Goal: Information Seeking & Learning: Check status

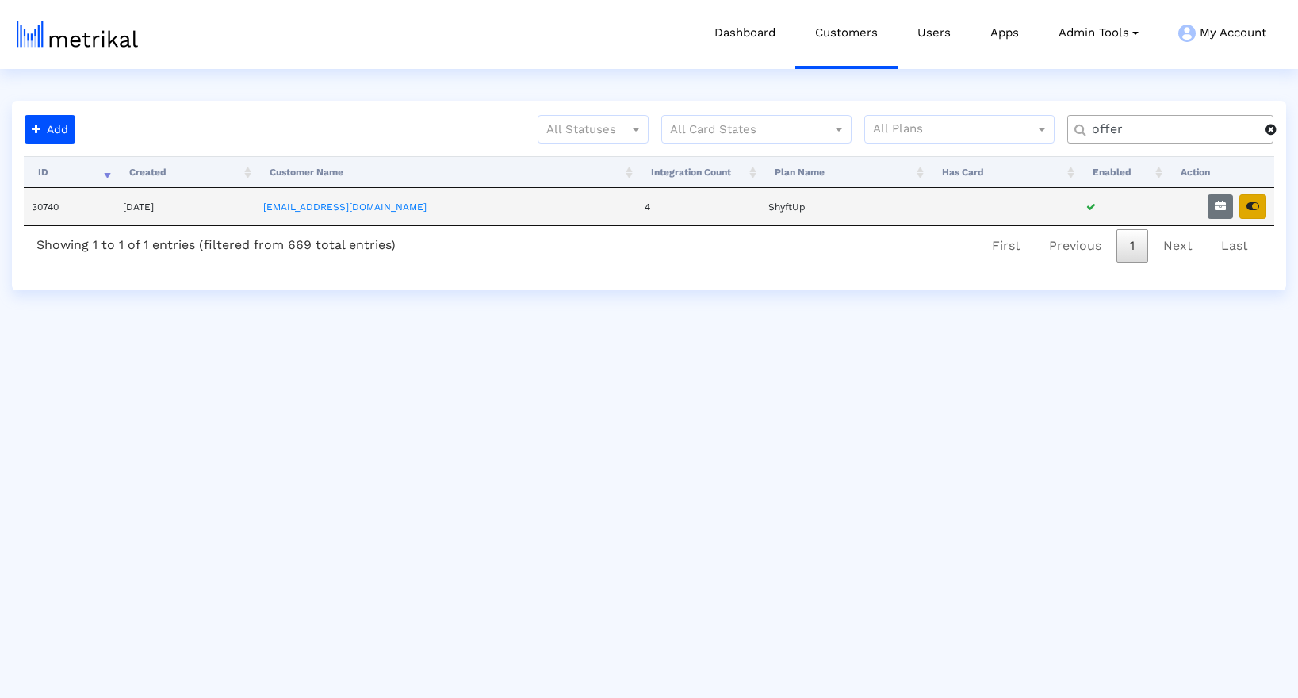
click at [1254, 206] on icon "button" at bounding box center [1252, 206] width 13 height 11
click at [1181, 121] on input "offer" at bounding box center [1173, 129] width 185 height 17
paste input "aura"
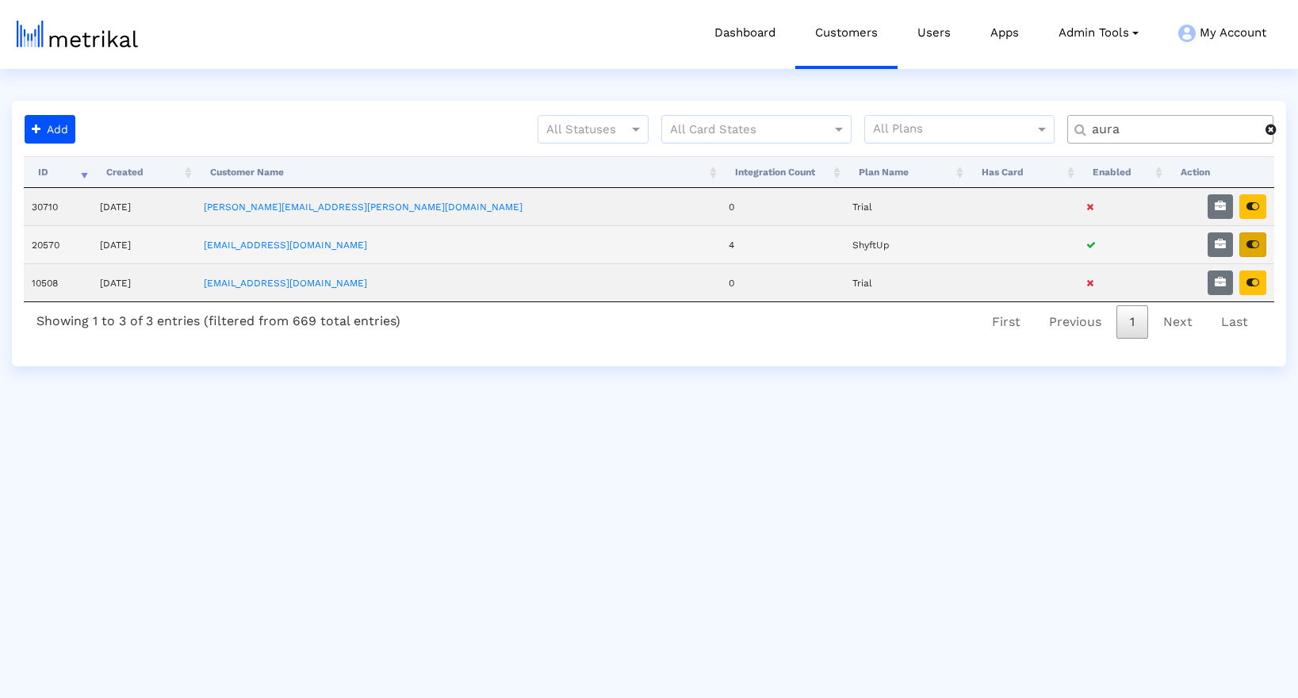
click at [1262, 250] on button "button" at bounding box center [1252, 244] width 27 height 25
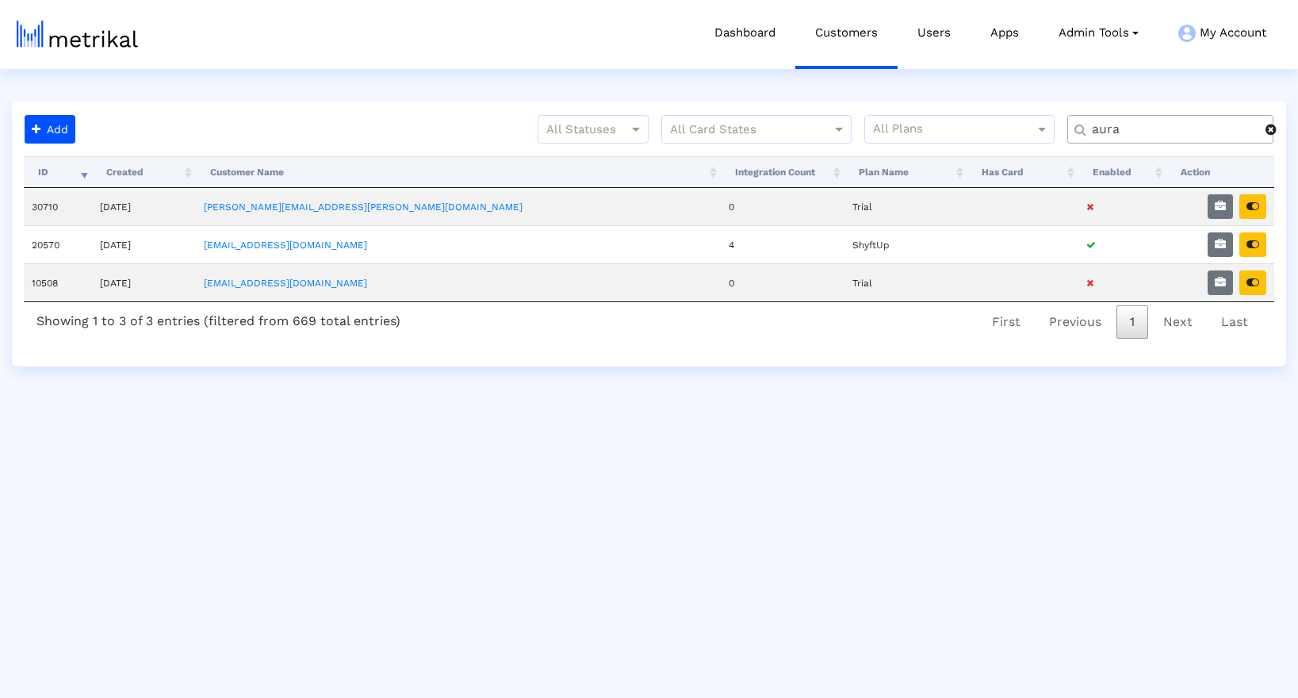
click at [1148, 129] on input "aura" at bounding box center [1173, 129] width 185 height 17
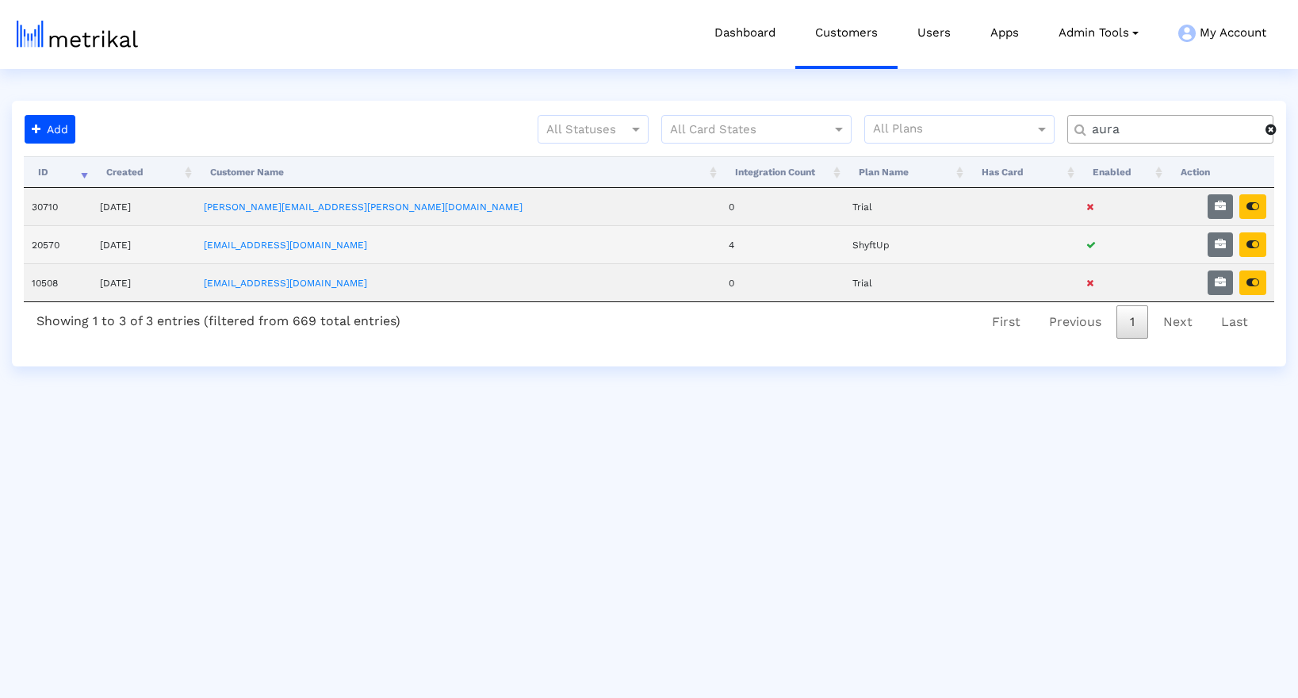
paste input "thumbtack"
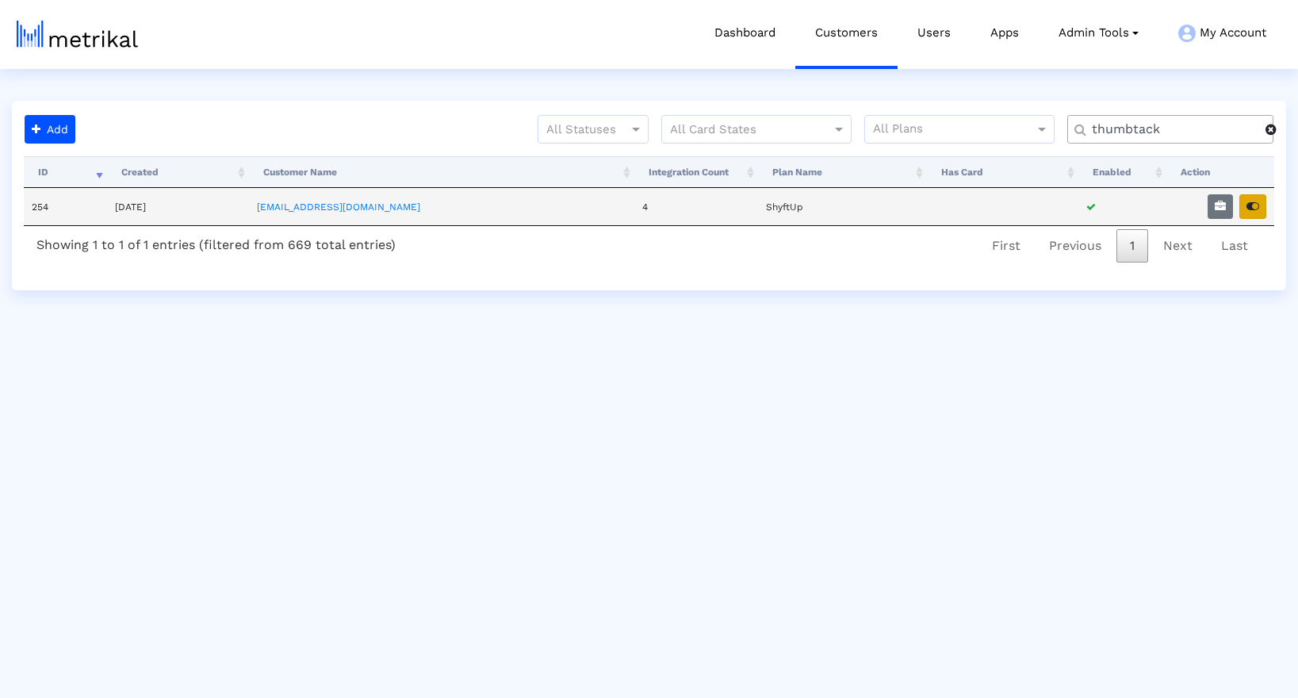
click at [1243, 205] on button "button" at bounding box center [1252, 206] width 27 height 25
click at [1174, 131] on input "thumbtack" at bounding box center [1173, 129] width 185 height 17
paste input "elevate"
click at [1254, 213] on button "button" at bounding box center [1252, 206] width 27 height 25
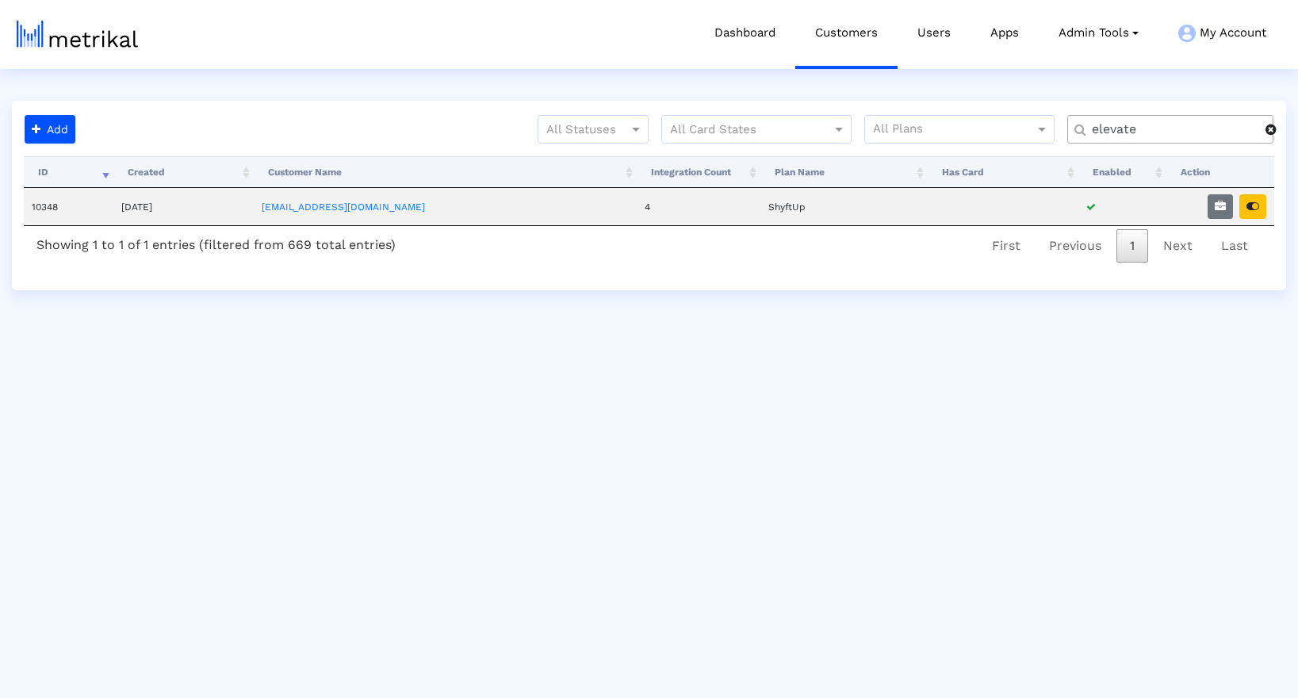
click at [1119, 130] on input "elevate" at bounding box center [1173, 129] width 185 height 17
paste input "talkspac"
click at [1250, 205] on icon "button" at bounding box center [1252, 206] width 13 height 11
click at [1147, 136] on input "talkspace" at bounding box center [1173, 129] width 185 height 17
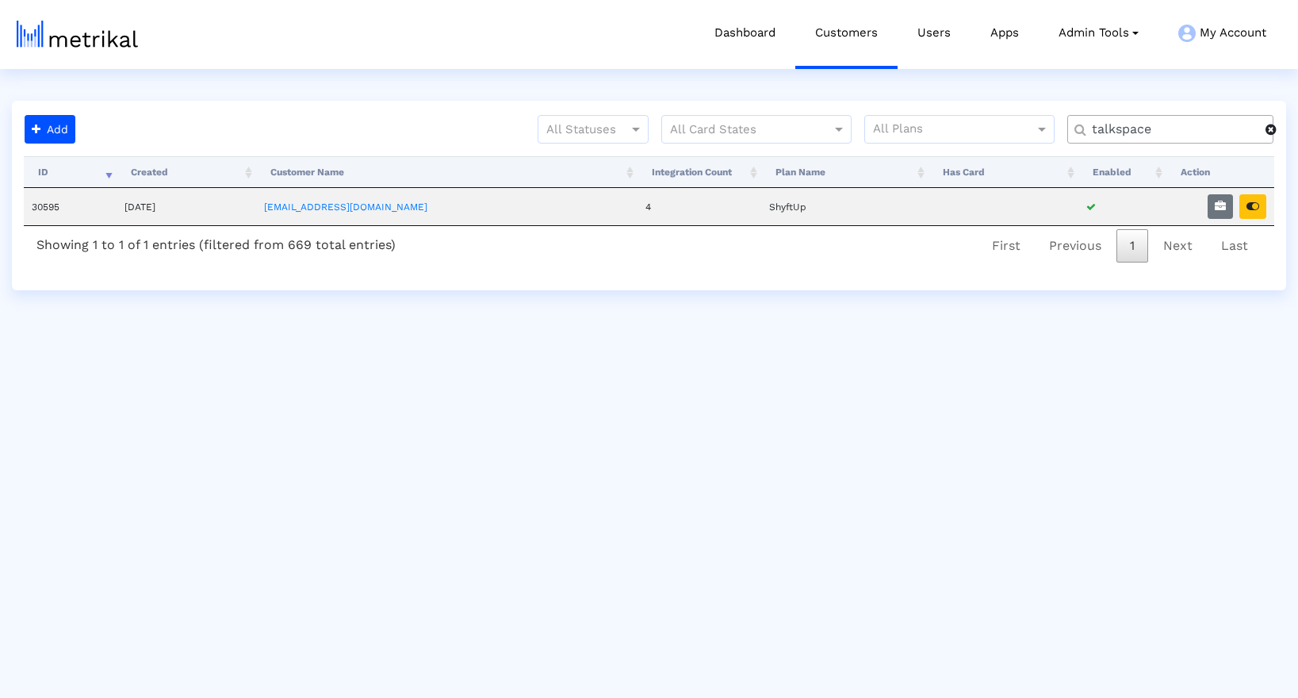
click at [1147, 136] on input "talkspace" at bounding box center [1173, 129] width 185 height 17
paste input "vsco"
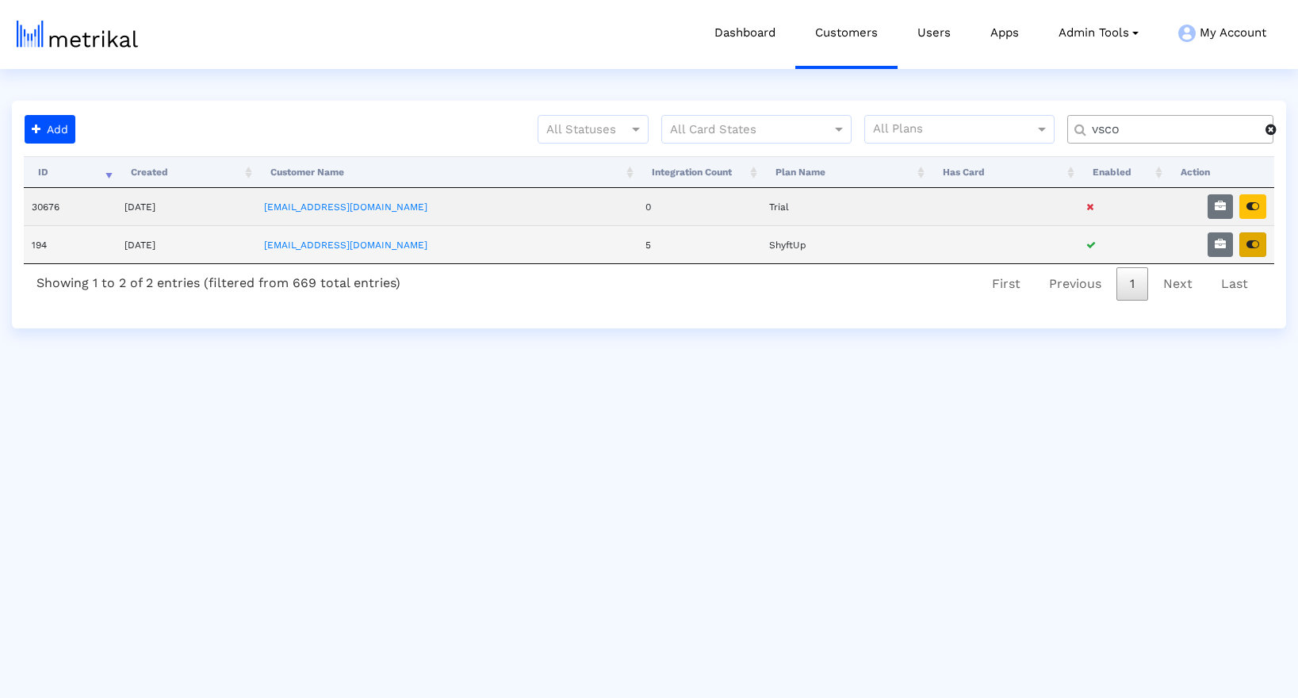
type input "vsco"
click at [1262, 243] on button "button" at bounding box center [1252, 244] width 27 height 25
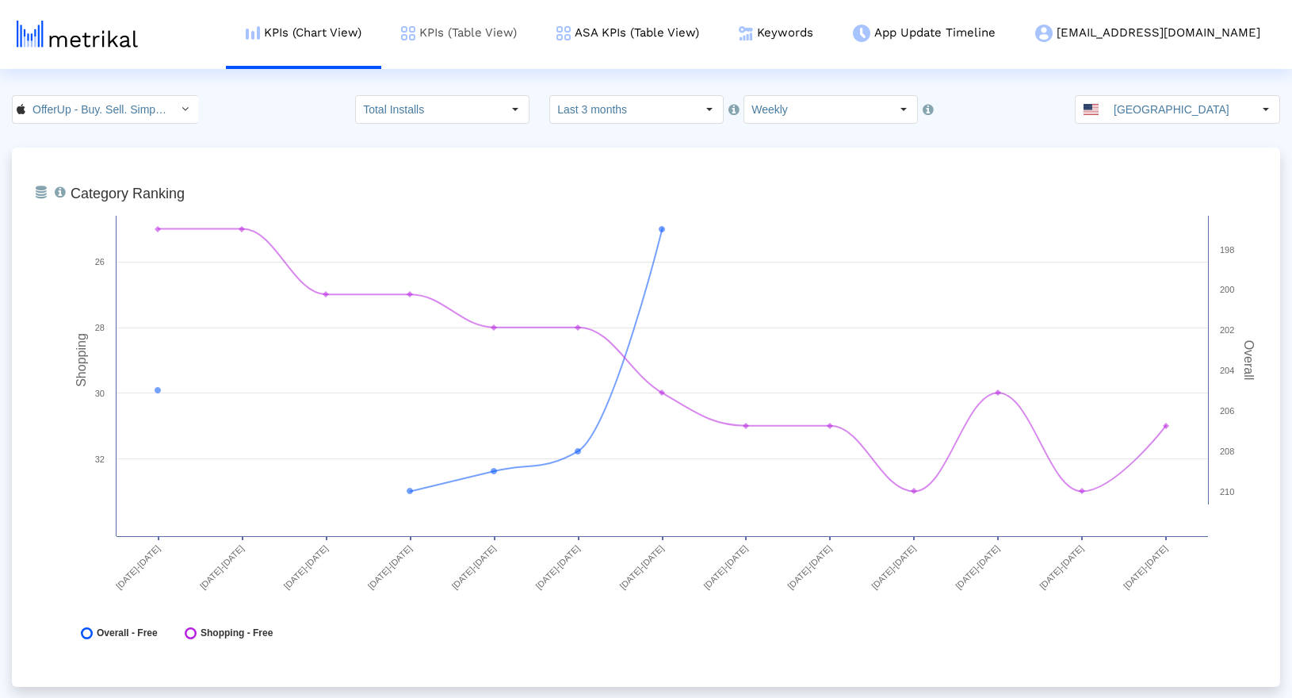
click at [537, 44] on link "KPIs (Table View)" at bounding box center [458, 33] width 155 height 66
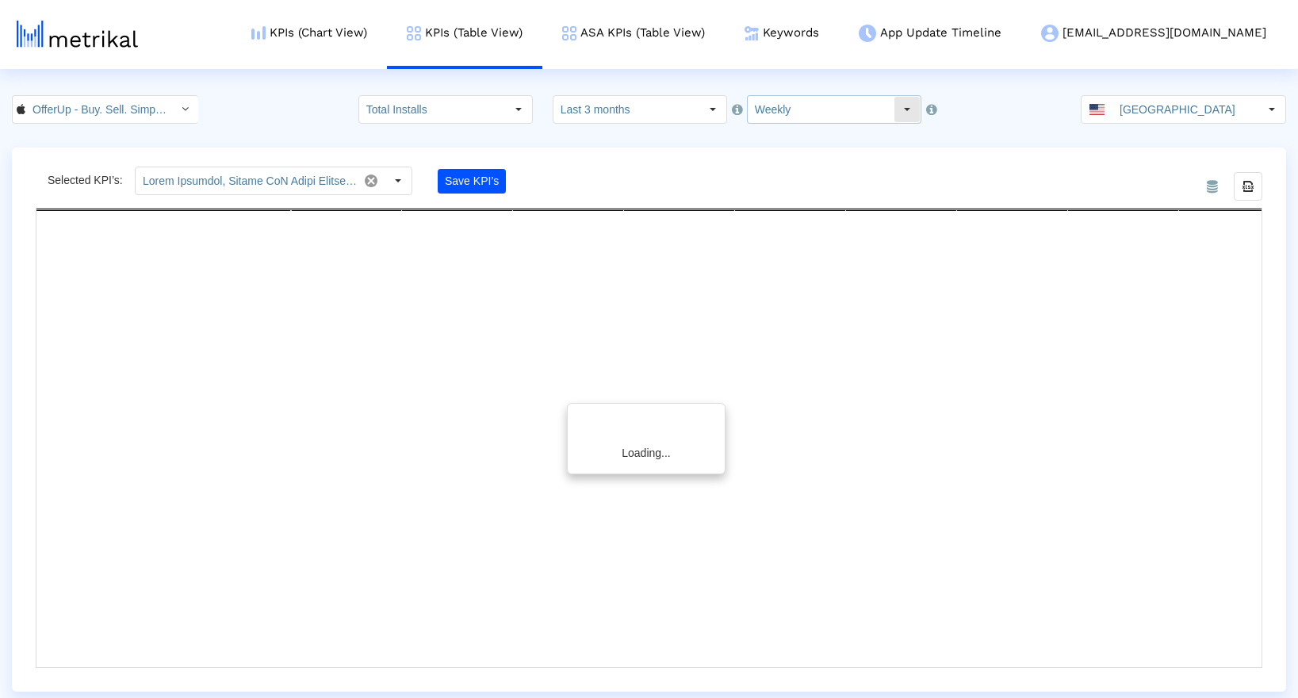
click at [769, 113] on input "Weekly" at bounding box center [821, 109] width 146 height 27
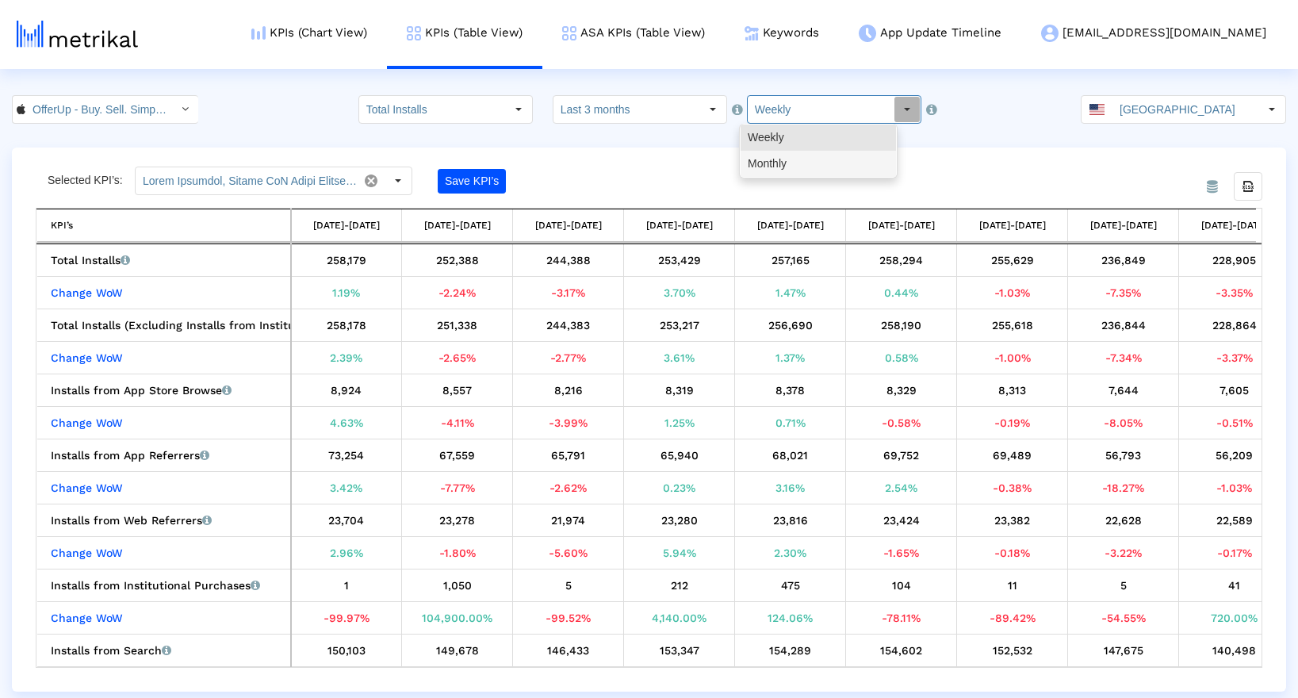
click at [745, 162] on div "Monthly" at bounding box center [818, 164] width 155 height 26
type input "Monthly"
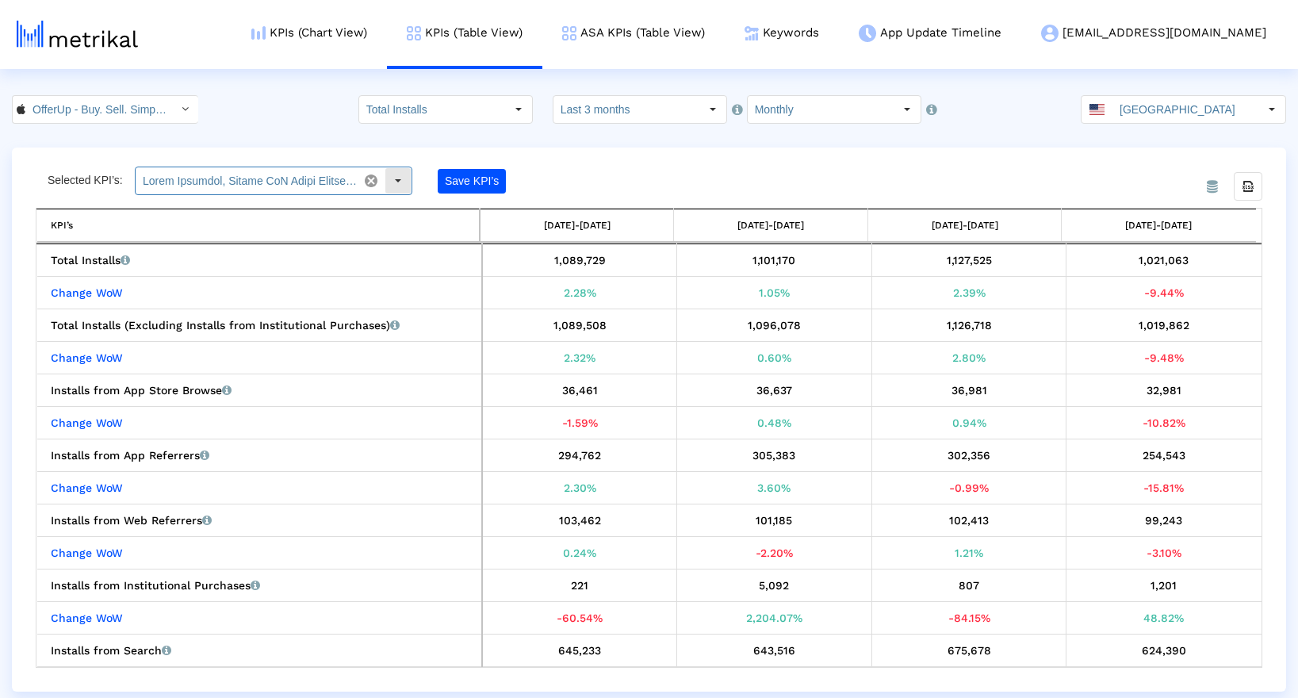
click at [394, 187] on div "Select" at bounding box center [397, 180] width 25 height 25
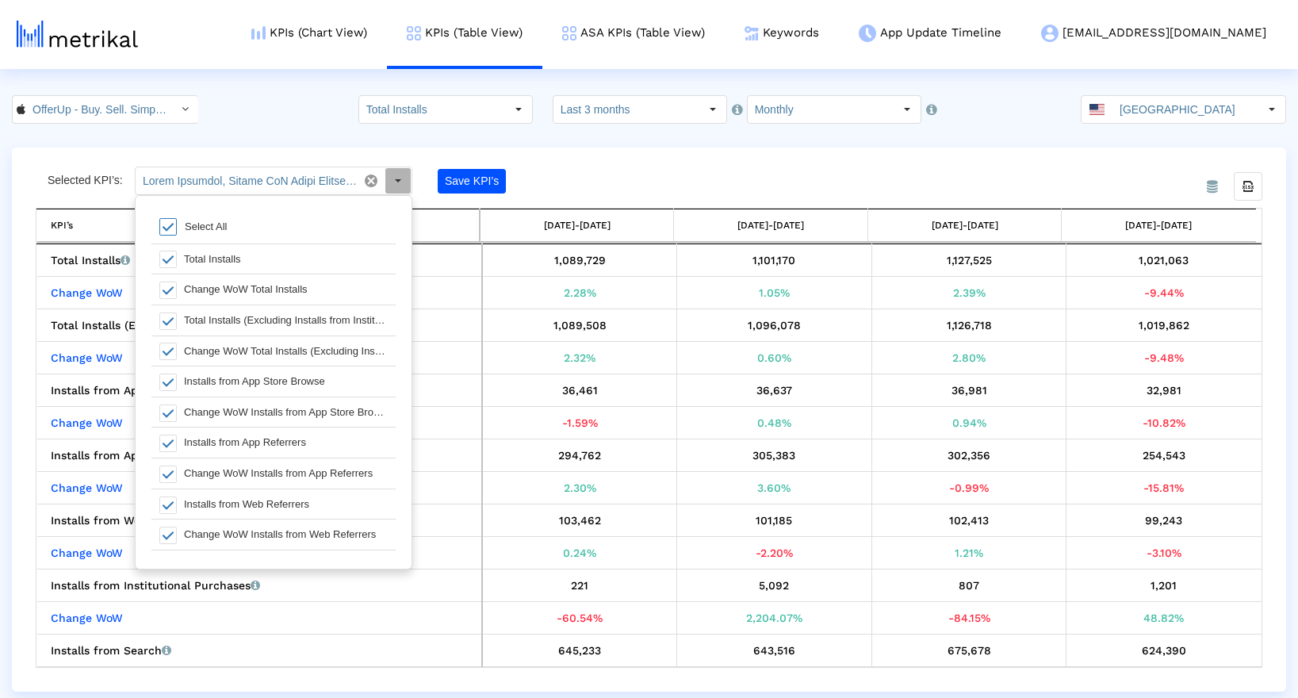
click at [167, 229] on span at bounding box center [167, 226] width 17 height 17
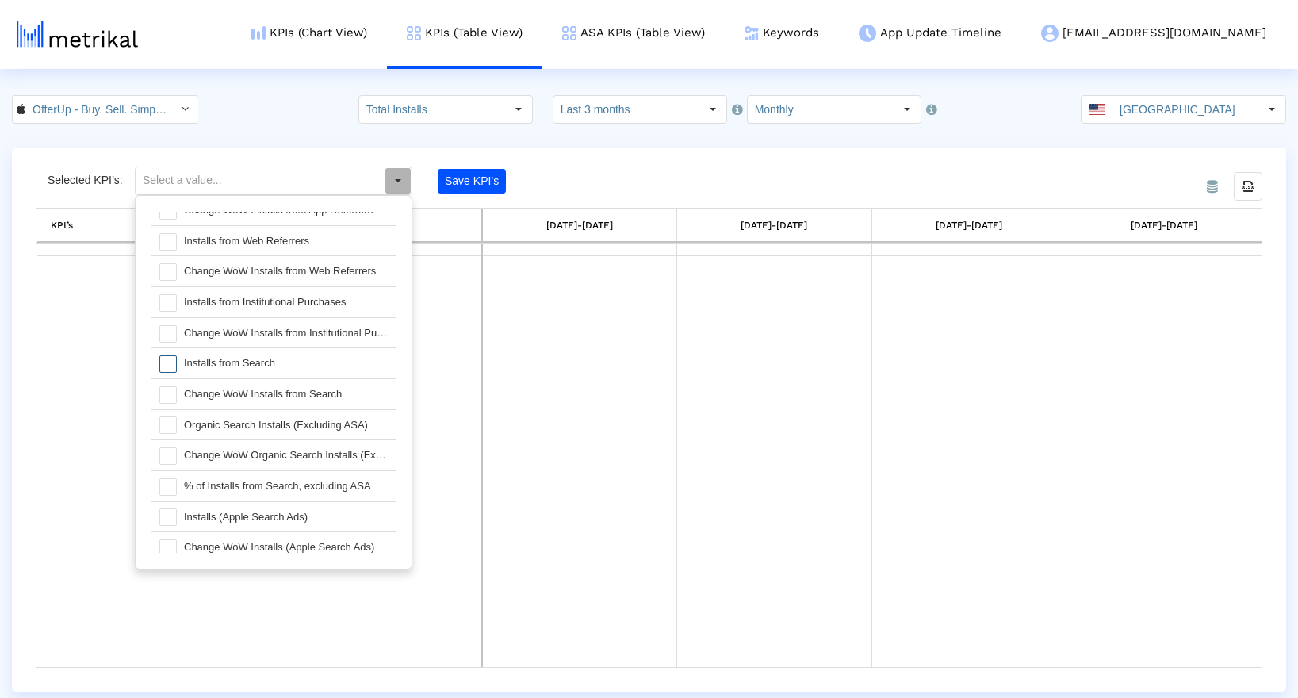
scroll to position [299, 0]
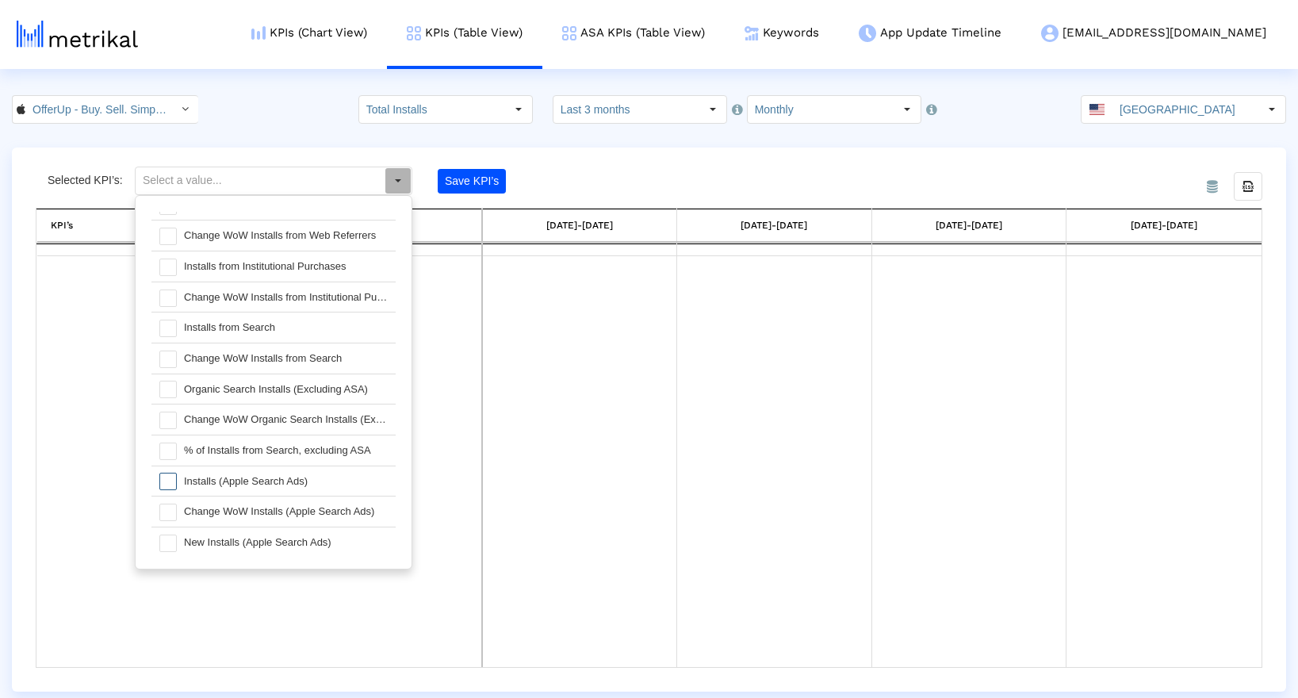
click at [172, 473] on span at bounding box center [167, 481] width 17 height 17
click at [170, 504] on span at bounding box center [167, 512] width 17 height 17
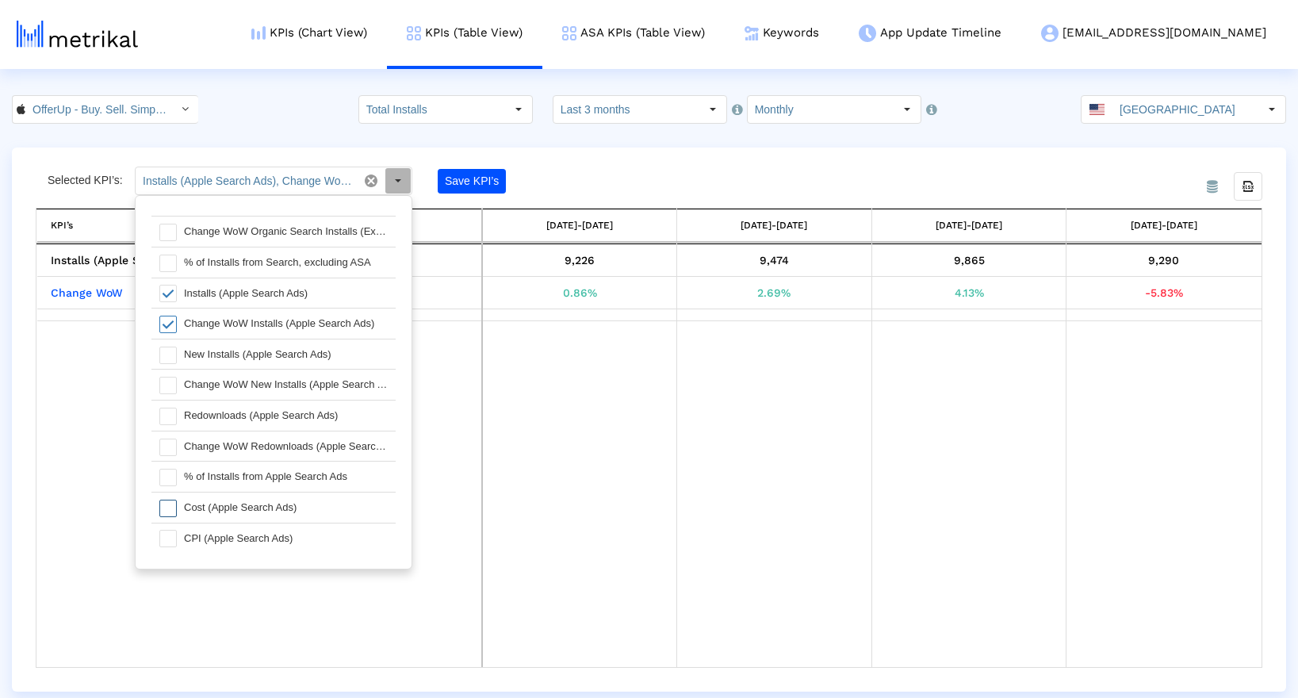
scroll to position [490, 0]
click at [172, 496] on span at bounding box center [167, 504] width 17 height 17
click at [170, 527] on span at bounding box center [167, 535] width 17 height 17
type input "Installs (Apple Search Ads), Change WoW Installs (Apple Search Ads), Cost (Appl…"
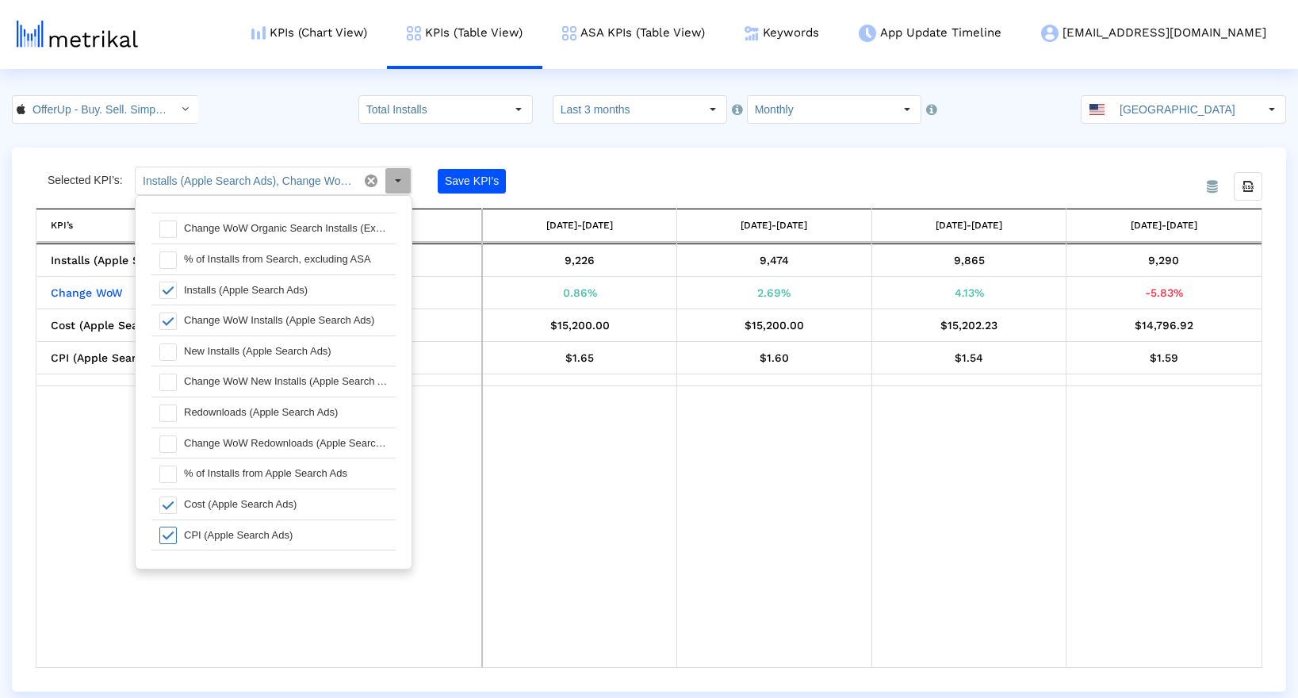
click at [581, 175] on div "Save KPI’s" at bounding box center [550, 181] width 224 height 29
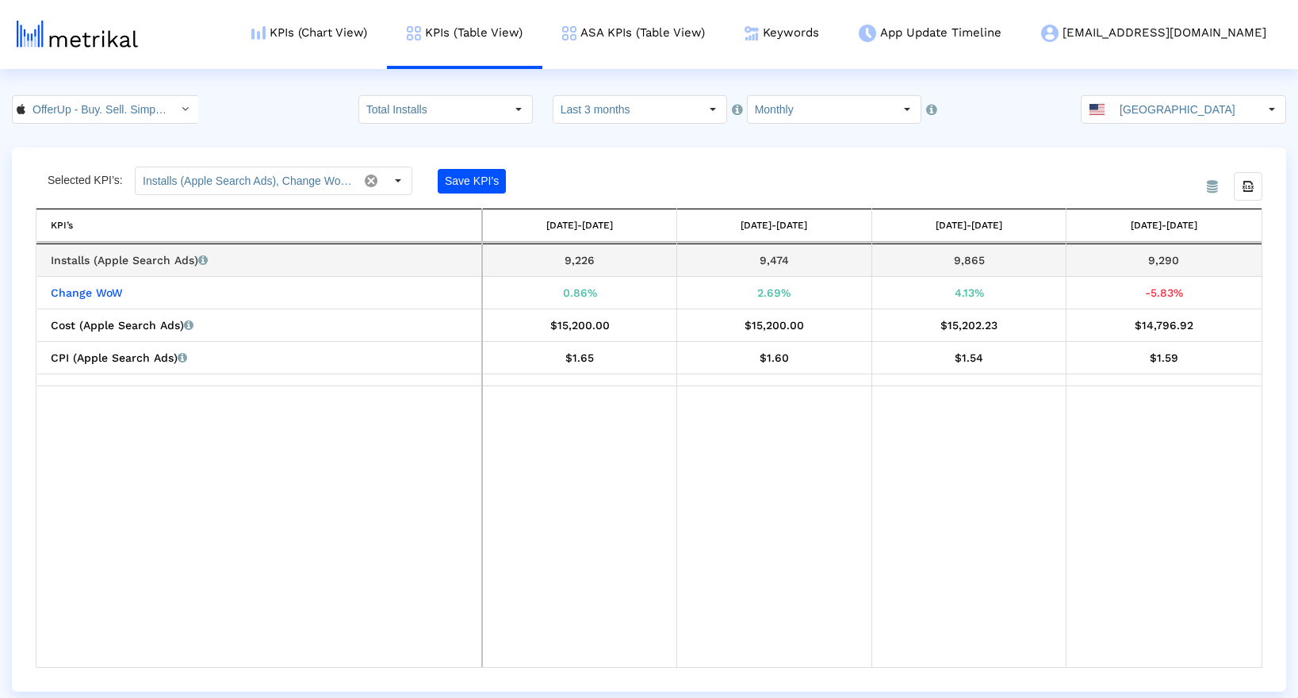
click at [981, 260] on div "9,865" at bounding box center [969, 260] width 183 height 21
copy div "9,865"
click at [1154, 264] on div "9,290" at bounding box center [1163, 260] width 183 height 21
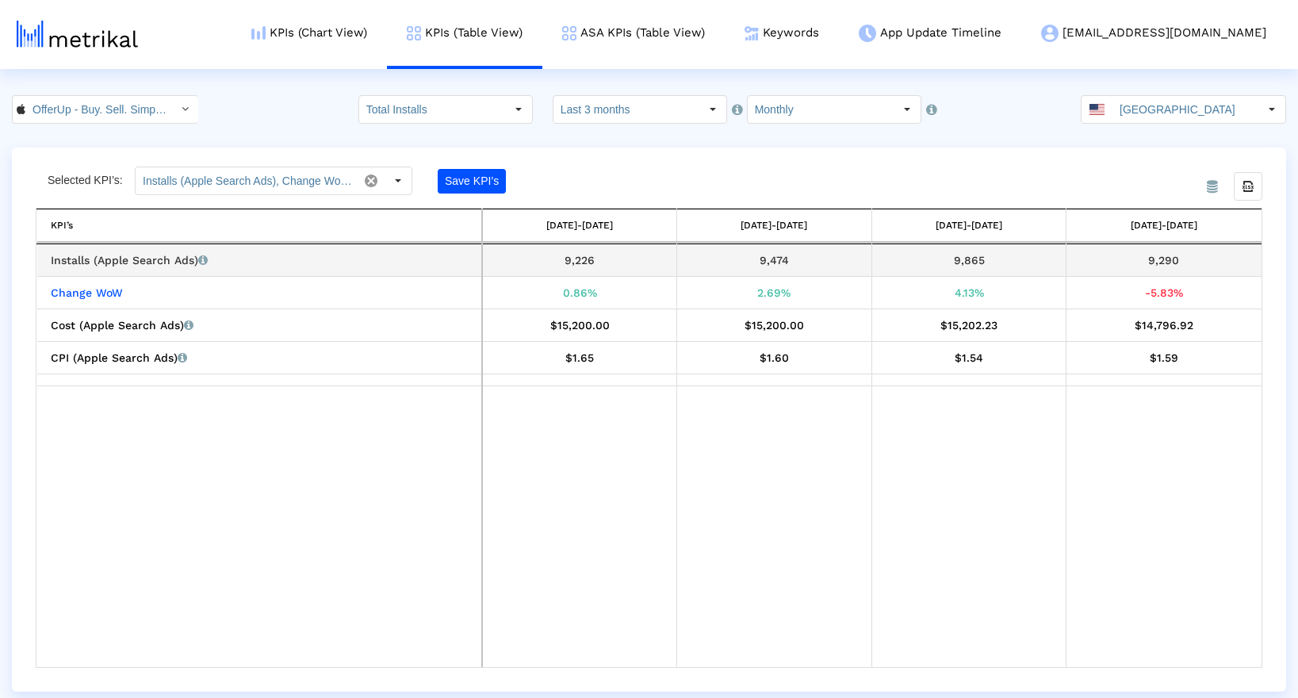
click at [1164, 255] on div "9,290" at bounding box center [1163, 260] width 183 height 21
copy div "9,290"
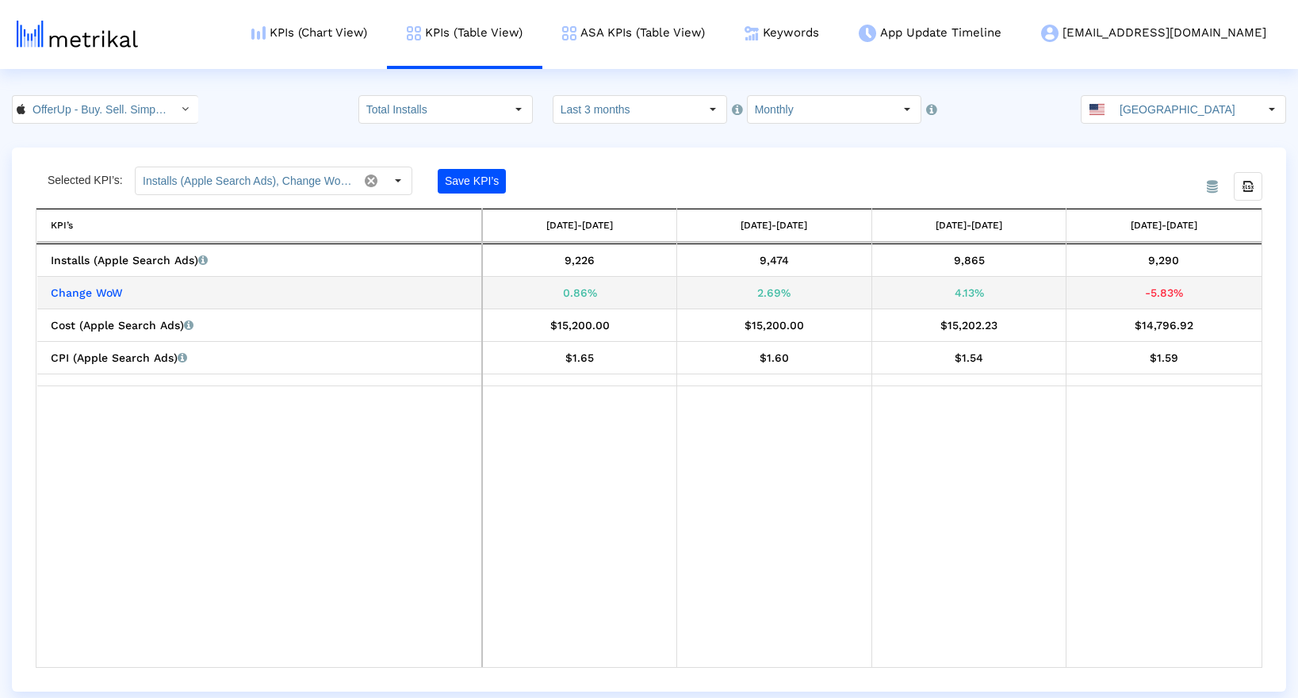
click at [1152, 291] on div "-5.83%" at bounding box center [1163, 292] width 183 height 21
click at [1170, 297] on div "-5.83%" at bounding box center [1163, 292] width 183 height 21
drag, startPoint x: 1183, startPoint y: 291, endPoint x: 1143, endPoint y: 296, distance: 40.7
click at [1143, 296] on div "-5.83%" at bounding box center [1163, 292] width 183 height 21
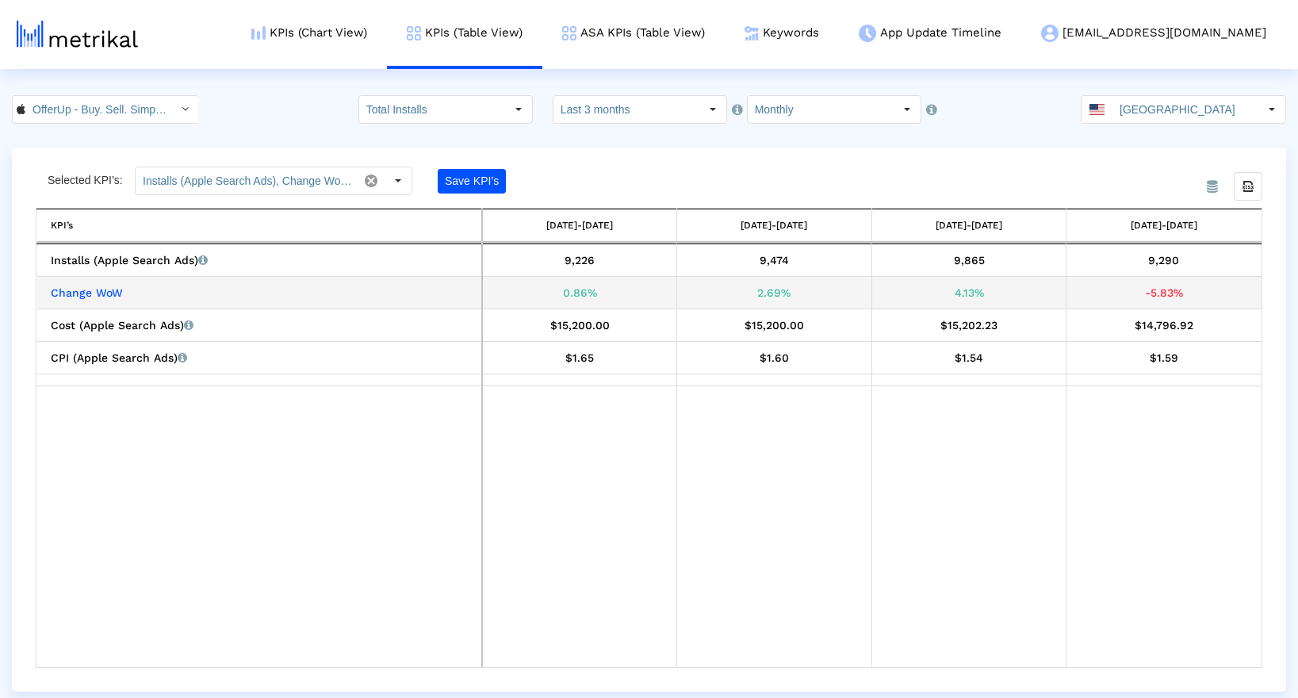
copy div "-5.83%"
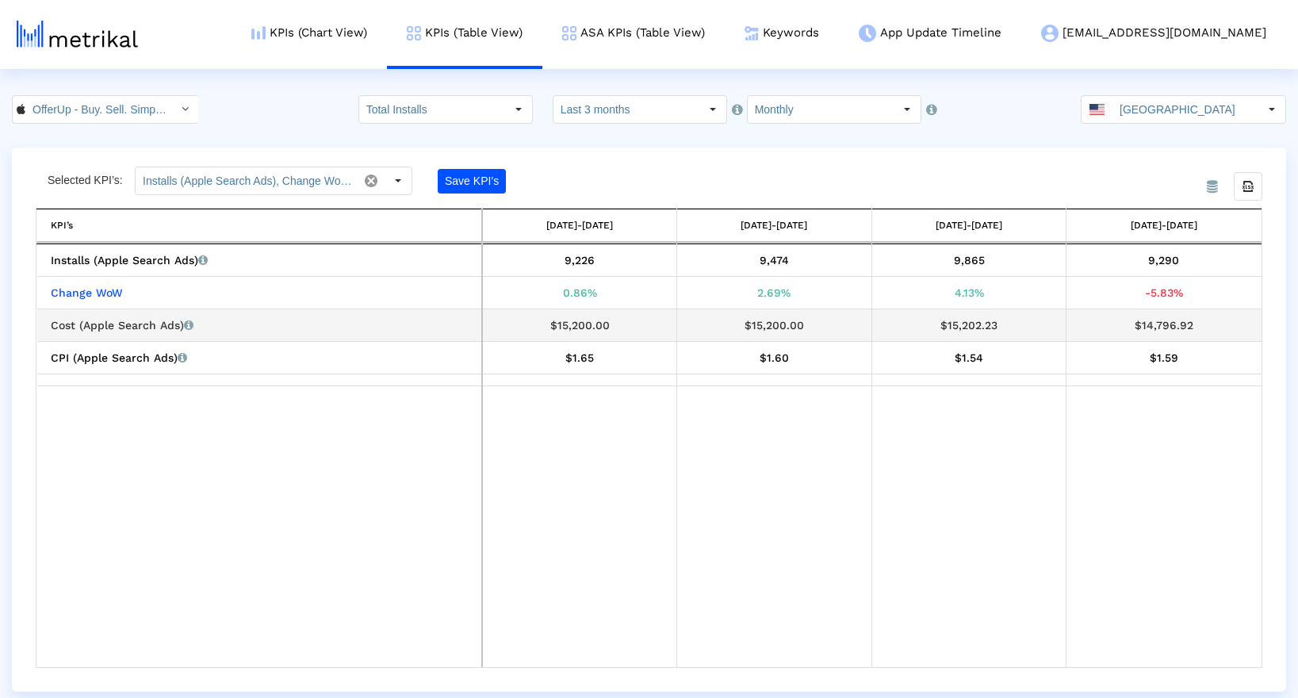
click at [1147, 328] on div "$14,796.92" at bounding box center [1163, 325] width 183 height 21
drag, startPoint x: 1138, startPoint y: 327, endPoint x: 1195, endPoint y: 325, distance: 57.1
click at [1195, 325] on div "$14,796.92" at bounding box center [1163, 325] width 183 height 21
copy div "$14,796.92"
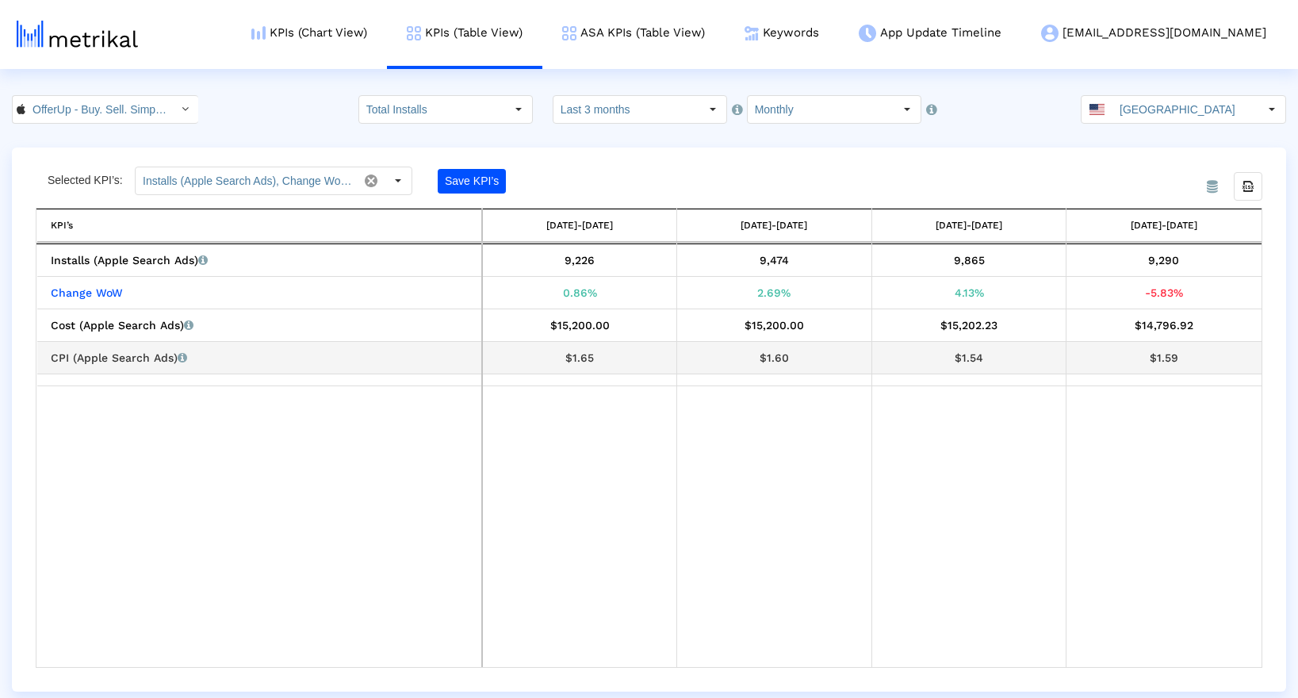
drag, startPoint x: 1189, startPoint y: 358, endPoint x: 1147, endPoint y: 358, distance: 41.2
click at [1147, 358] on div "$1.59" at bounding box center [1163, 357] width 183 height 21
copy div "$1.59"
click at [803, 116] on input "Monthly" at bounding box center [821, 109] width 146 height 27
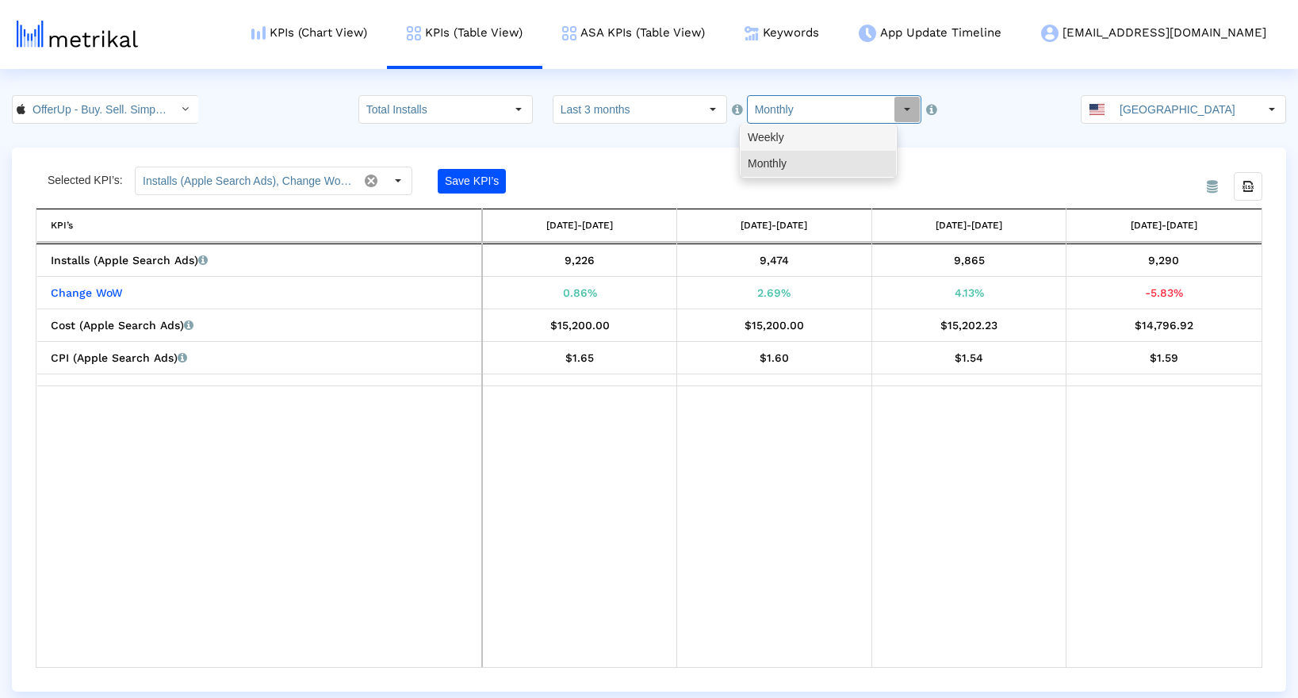
click at [803, 132] on div "Weekly" at bounding box center [818, 137] width 155 height 26
type input "Weekly"
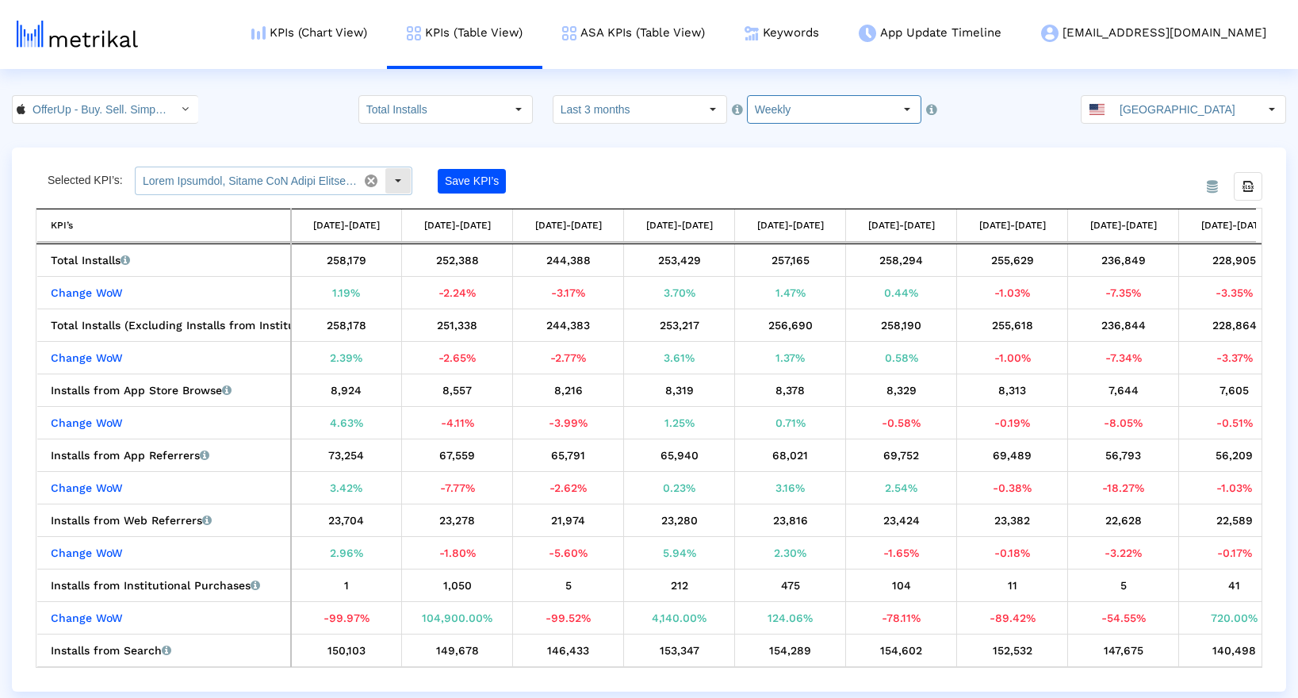
click at [301, 188] on input "text" at bounding box center [247, 180] width 222 height 27
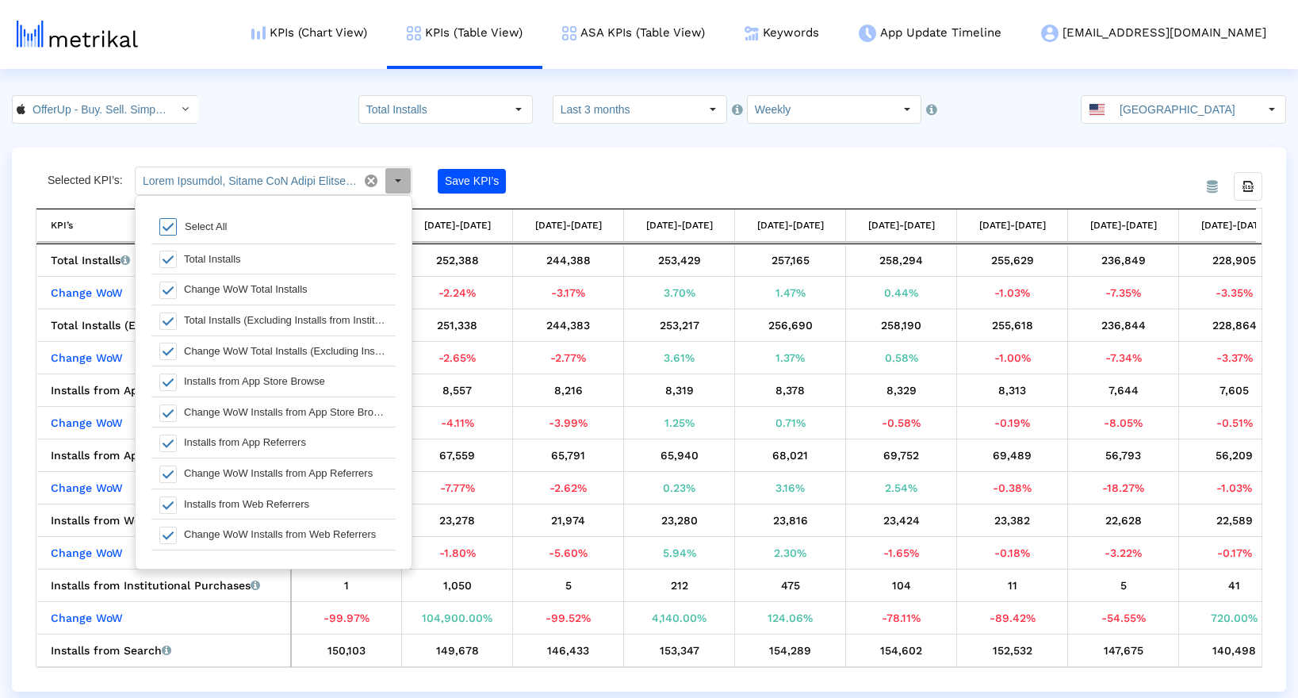
click at [175, 230] on span at bounding box center [167, 226] width 17 height 17
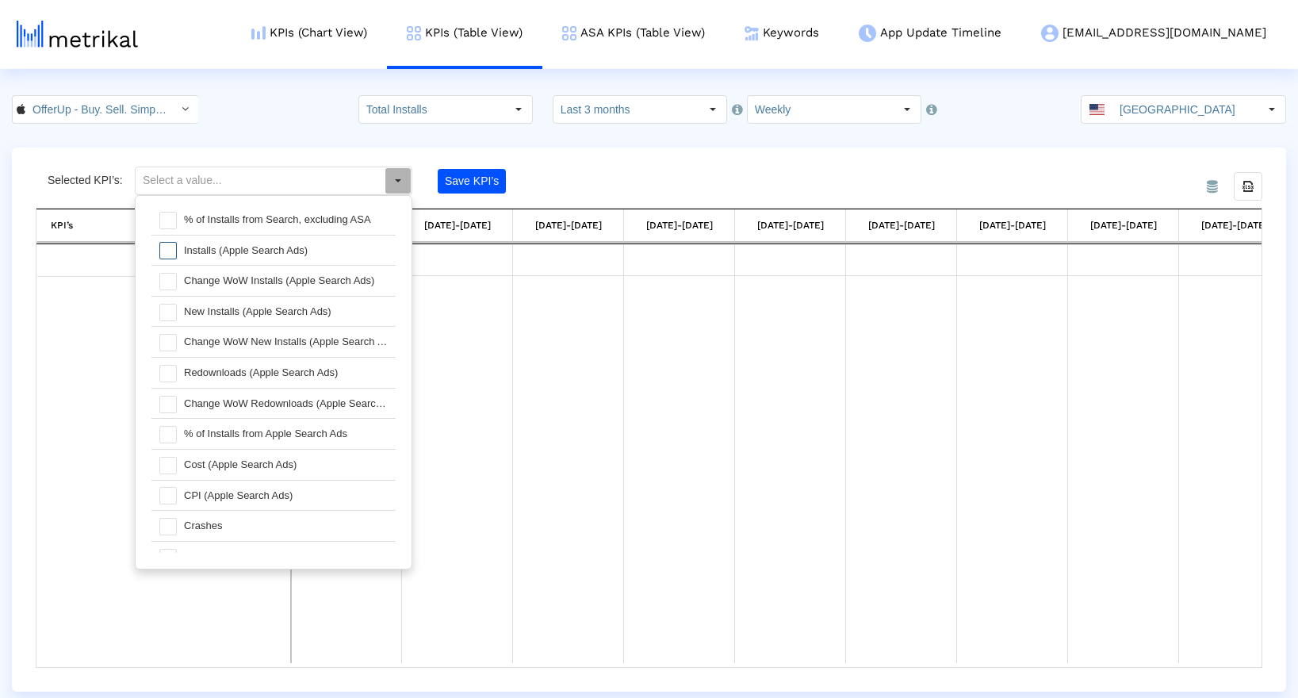
scroll to position [497, 0]
click at [170, 274] on span at bounding box center [167, 282] width 17 height 17
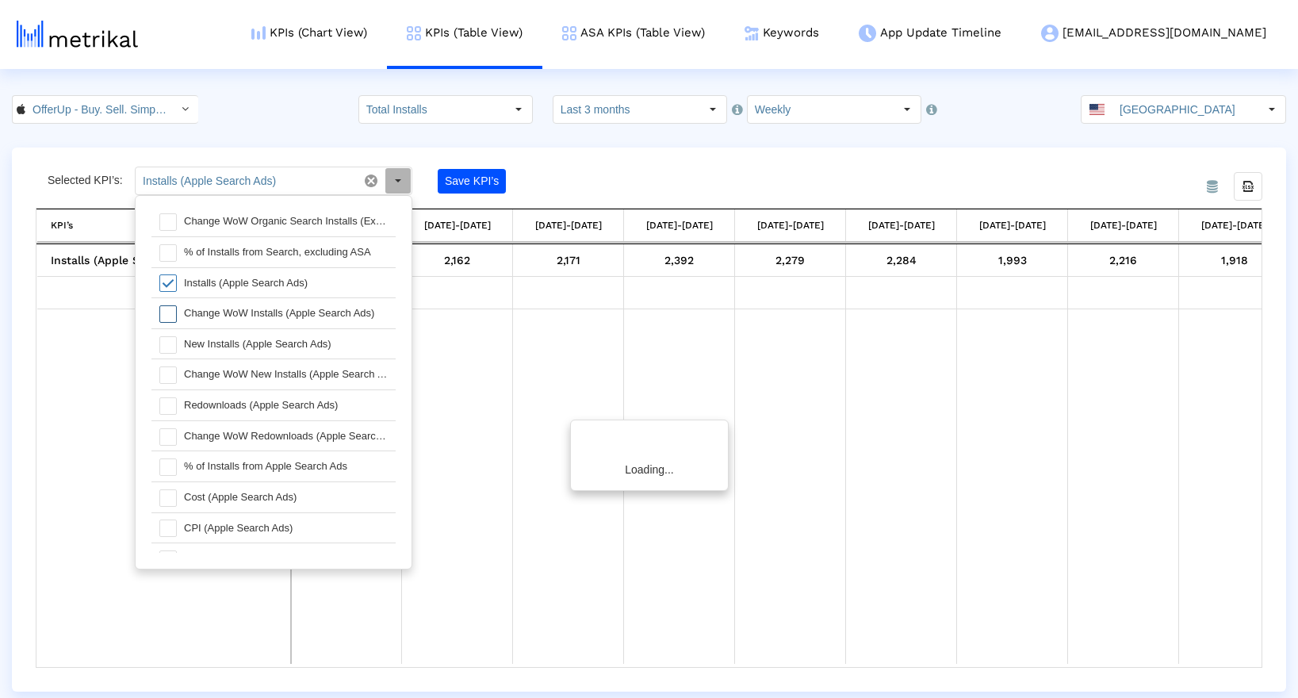
click at [170, 305] on span at bounding box center [167, 313] width 17 height 17
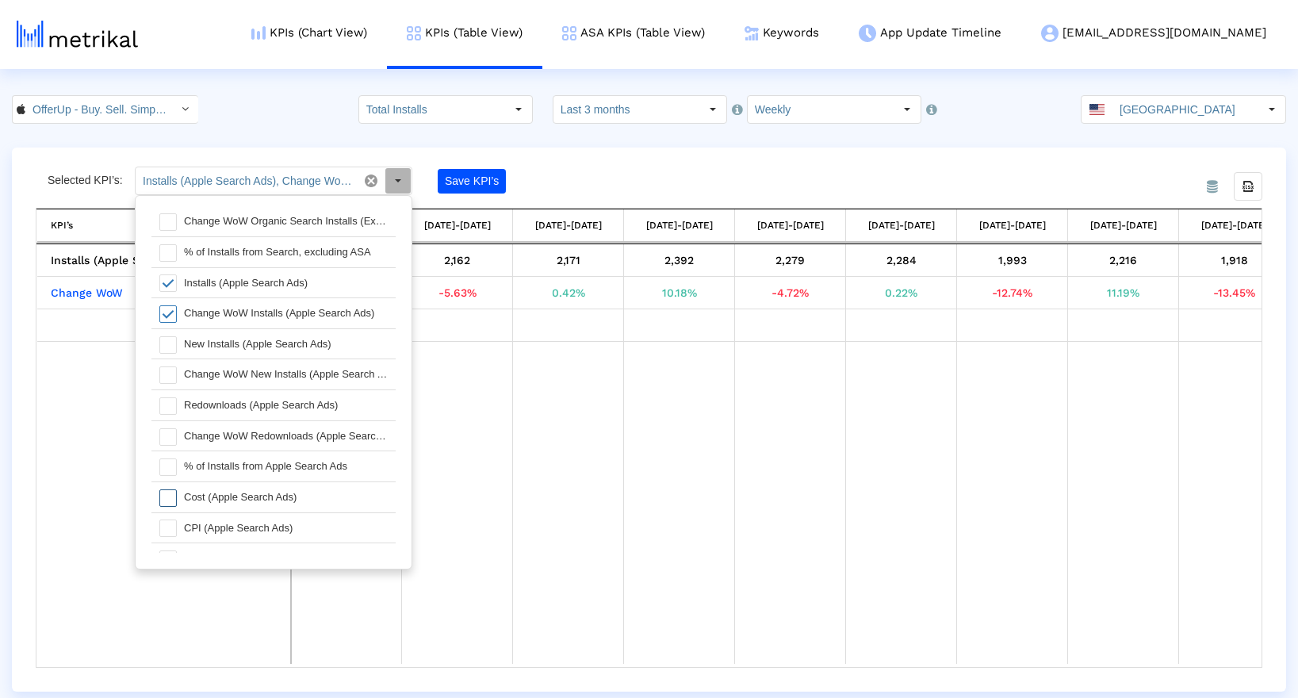
scroll to position [500, 0]
click at [163, 486] on span at bounding box center [167, 494] width 17 height 17
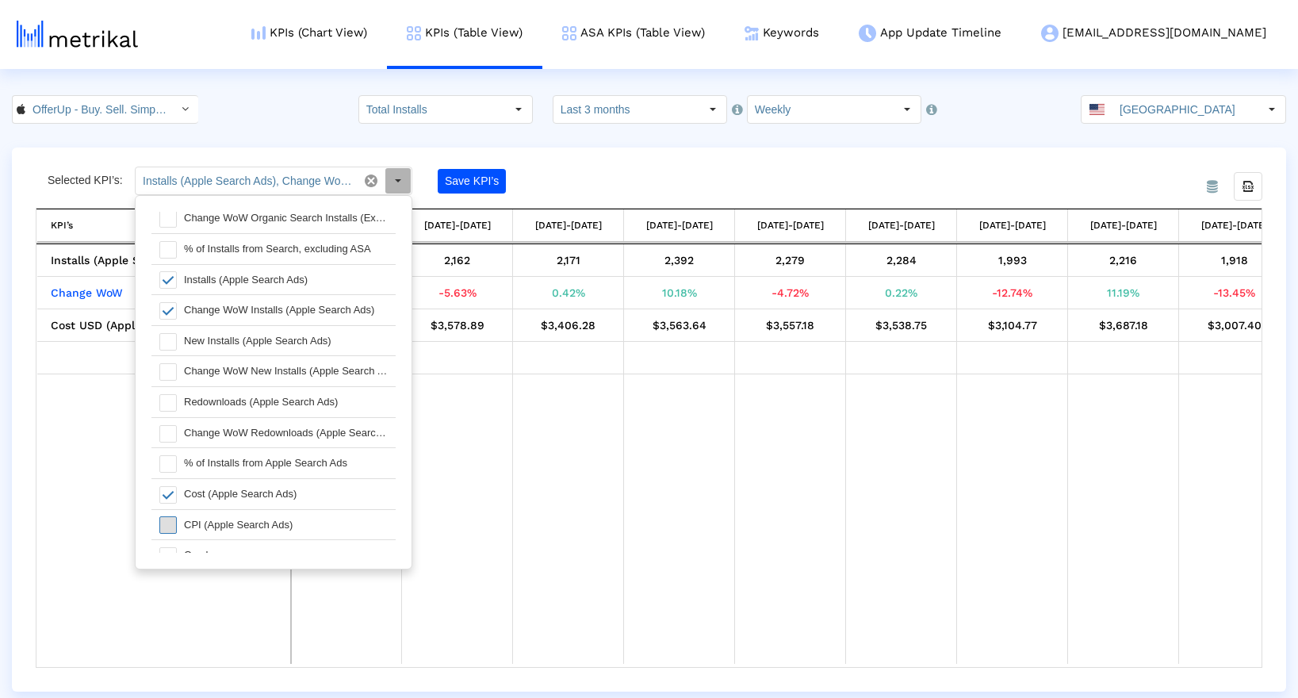
click at [168, 516] on span at bounding box center [167, 524] width 17 height 17
type input "Installs (Apple Search Ads), Change WoW Installs (Apple Search Ads), Cost (Appl…"
click at [486, 178] on button "Save KPI’s" at bounding box center [472, 181] width 68 height 25
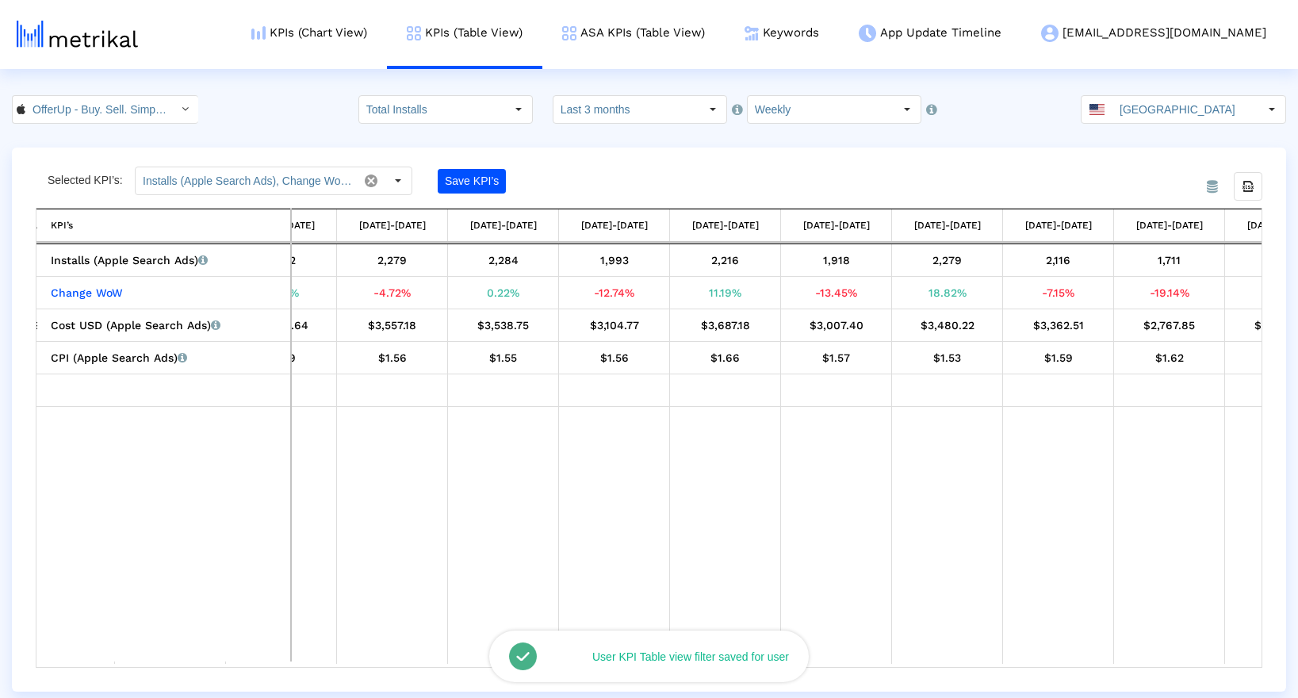
scroll to position [0, 472]
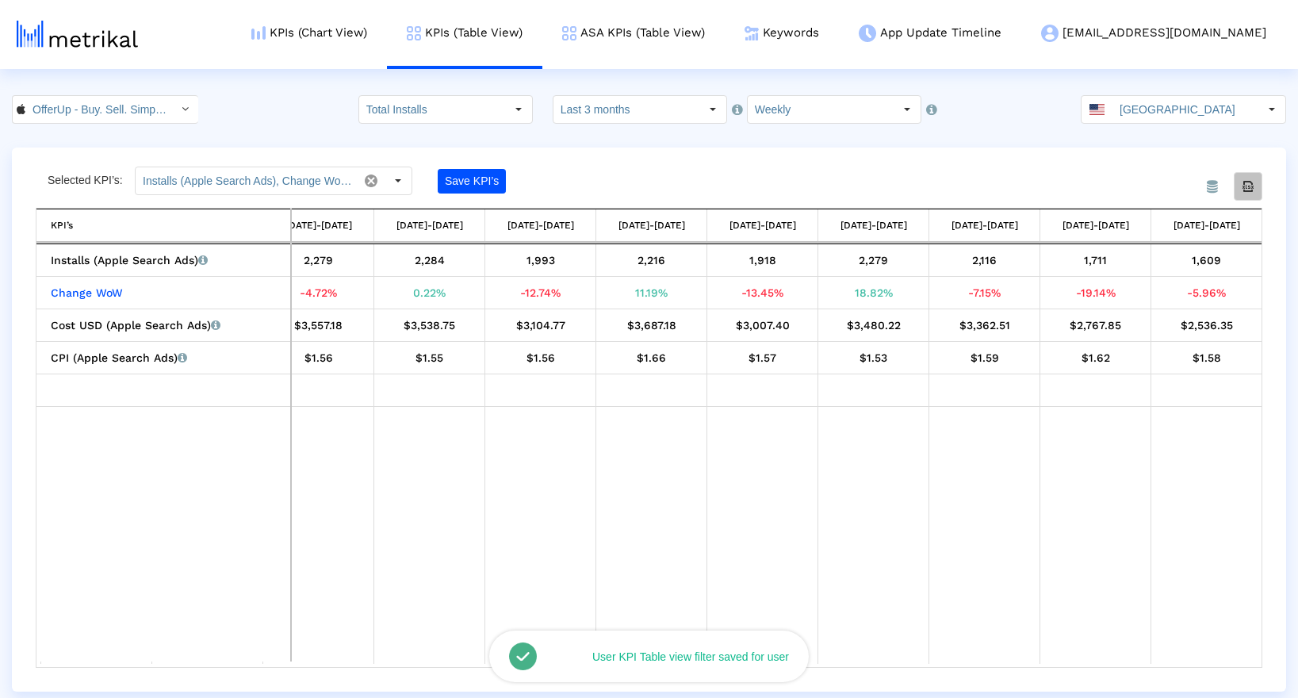
click at [1248, 191] on icon "Export all data" at bounding box center [1248, 186] width 14 height 14
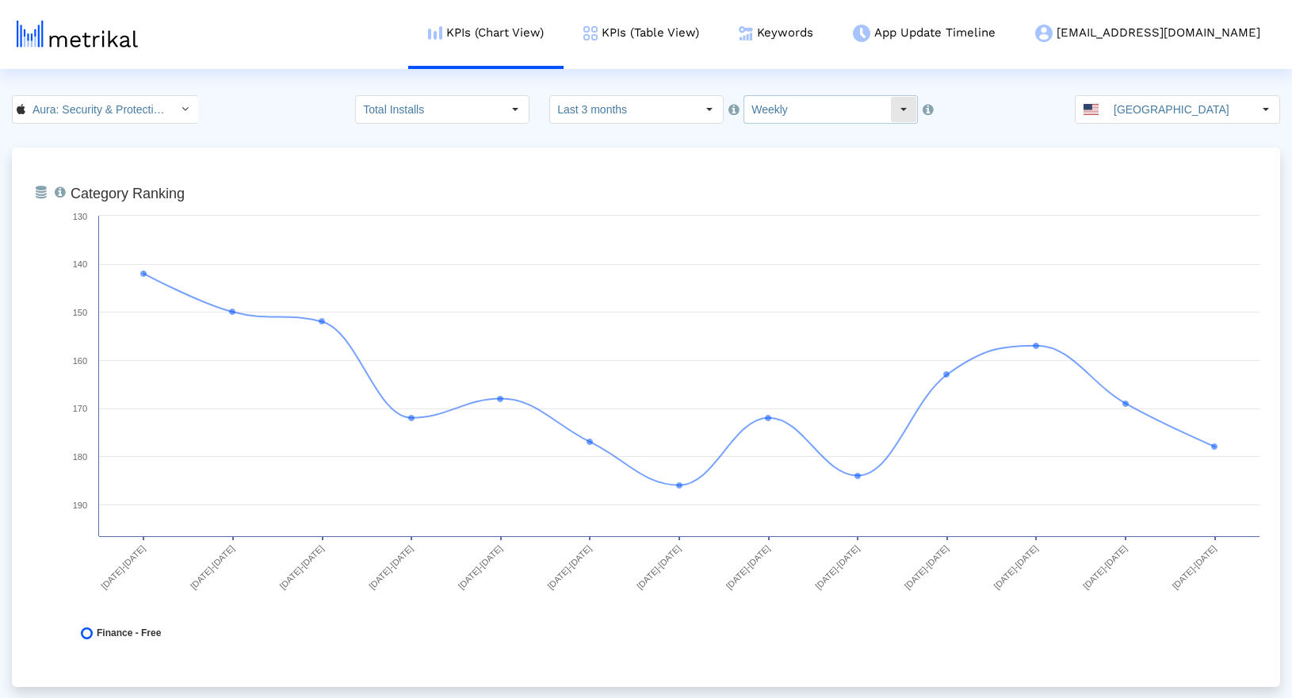
click at [774, 100] on input "Weekly" at bounding box center [818, 109] width 146 height 27
click at [772, 163] on div "Monthly" at bounding box center [814, 164] width 155 height 26
type input "Monthly"
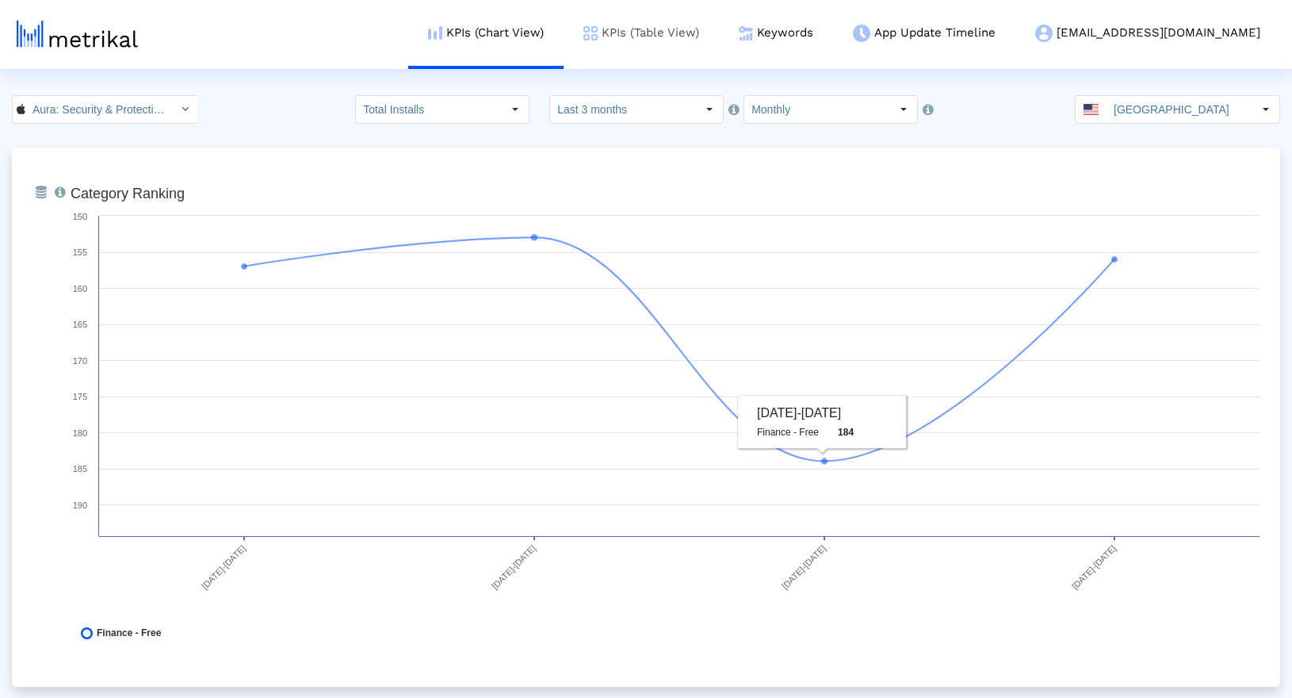
click at [719, 32] on link "KPIs (Table View)" at bounding box center [641, 33] width 155 height 66
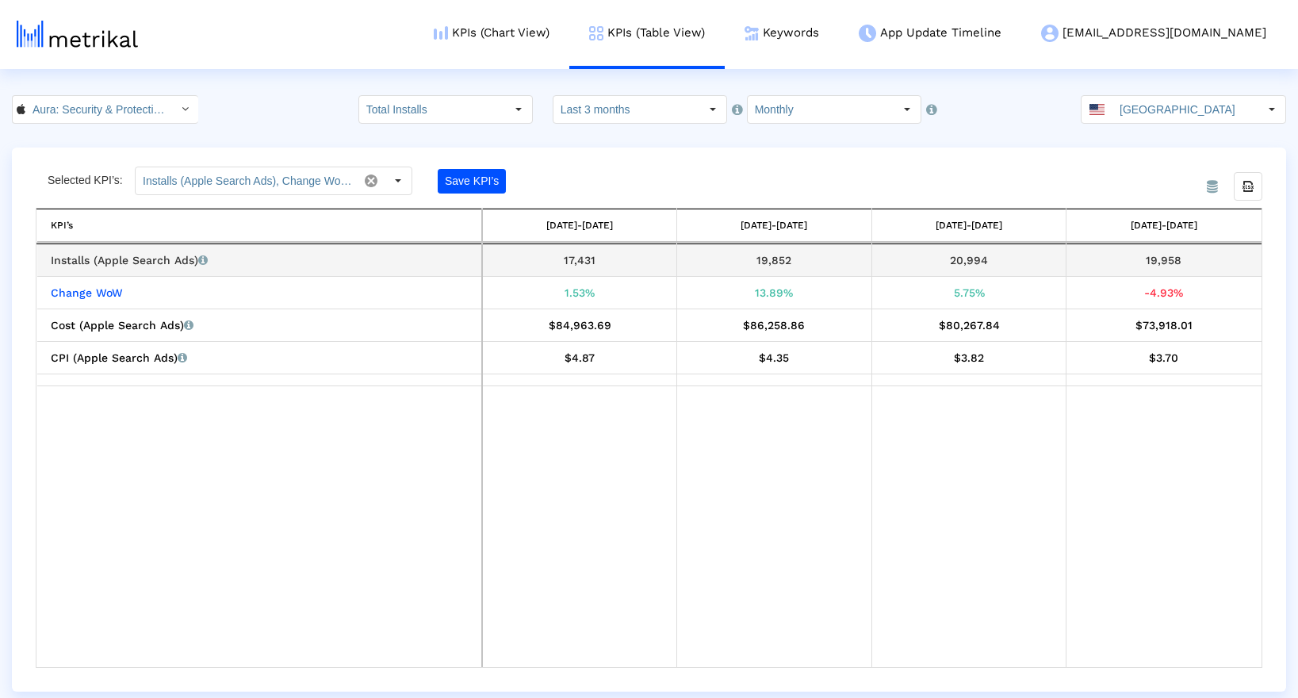
drag, startPoint x: 1147, startPoint y: 260, endPoint x: 1181, endPoint y: 258, distance: 33.3
click at [1181, 258] on div "19,958" at bounding box center [1163, 260] width 183 height 21
copy div "19,958"
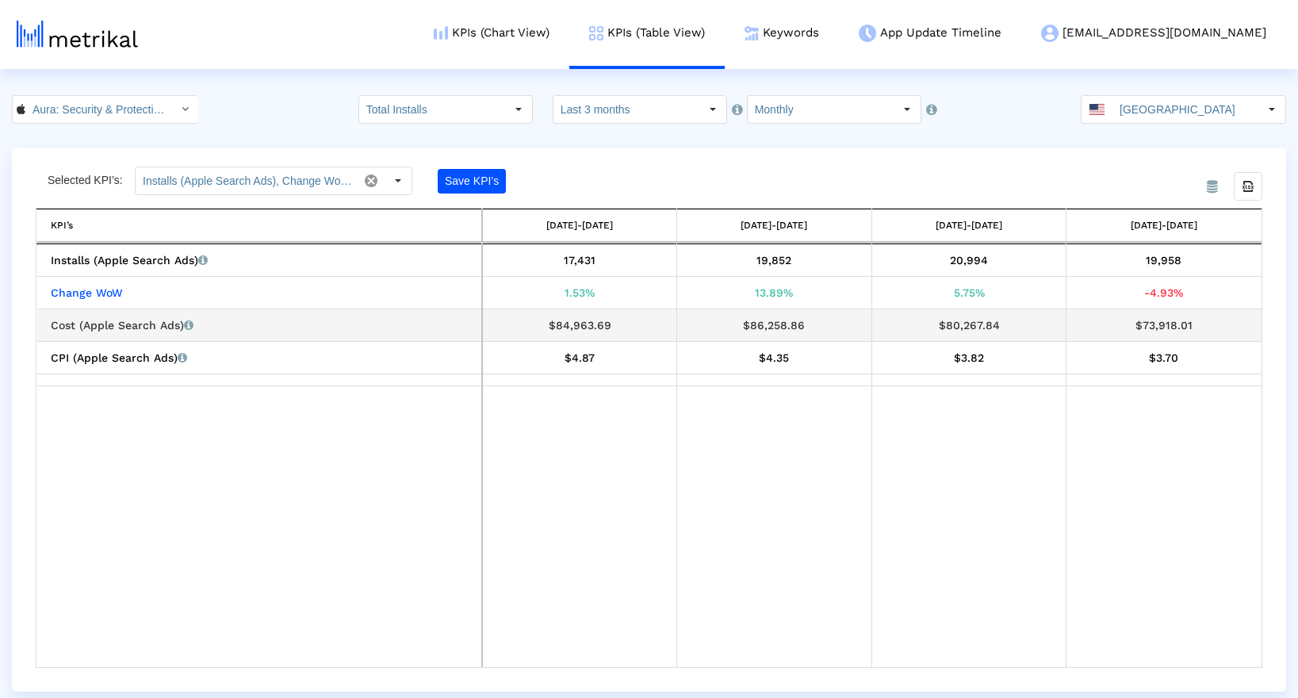
drag, startPoint x: 1154, startPoint y: 326, endPoint x: 1208, endPoint y: 325, distance: 53.9
click at [1208, 325] on div "$73,918.01" at bounding box center [1163, 325] width 183 height 21
copy div "$73,918.01"
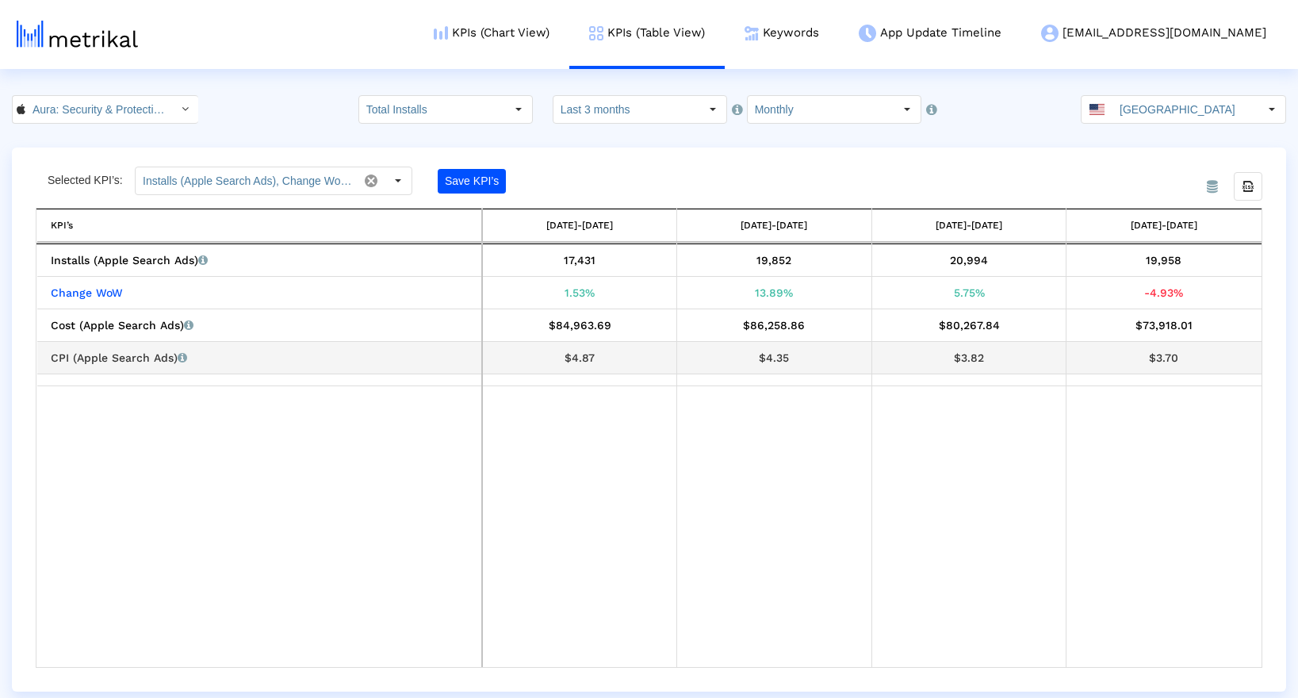
drag, startPoint x: 1182, startPoint y: 358, endPoint x: 1151, endPoint y: 357, distance: 31.7
click at [1151, 357] on div "$3.70" at bounding box center [1163, 357] width 183 height 21
copy div "$3.70"
click at [788, 113] on input "Monthly" at bounding box center [821, 109] width 146 height 27
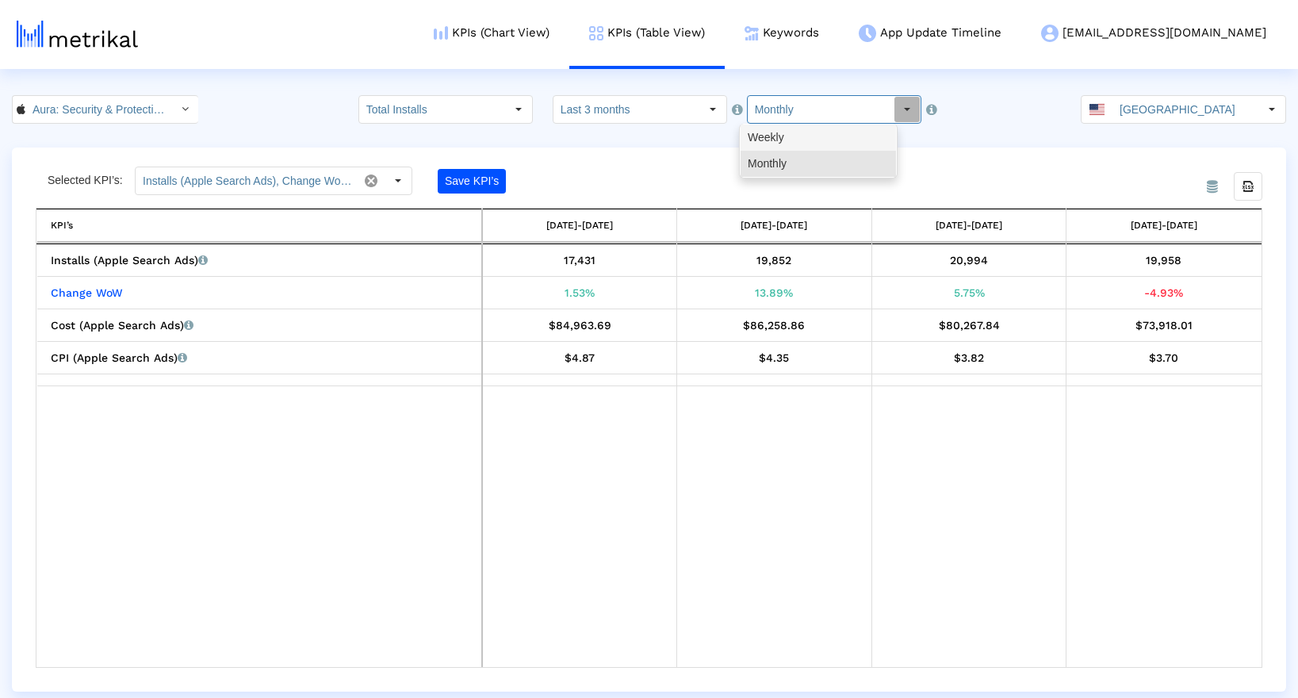
click at [788, 136] on div "Weekly" at bounding box center [818, 137] width 155 height 26
type input "Weekly"
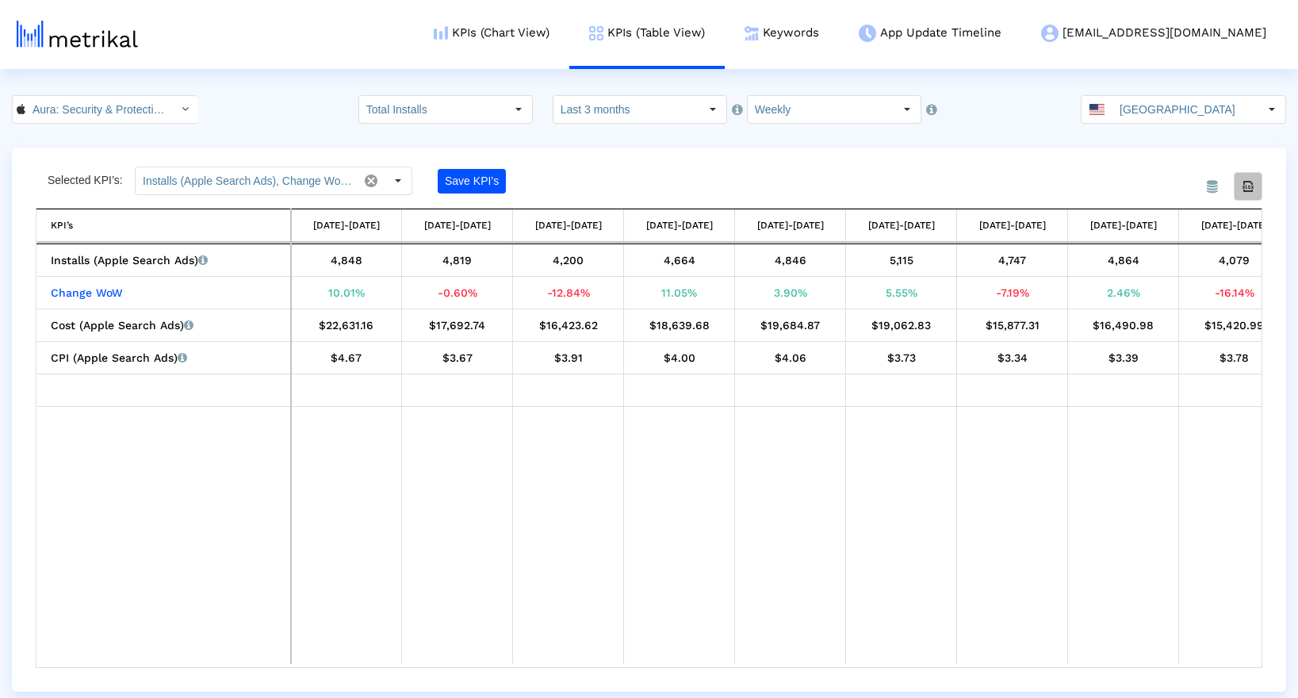
click at [1254, 180] on icon "Export all data" at bounding box center [1248, 186] width 14 height 14
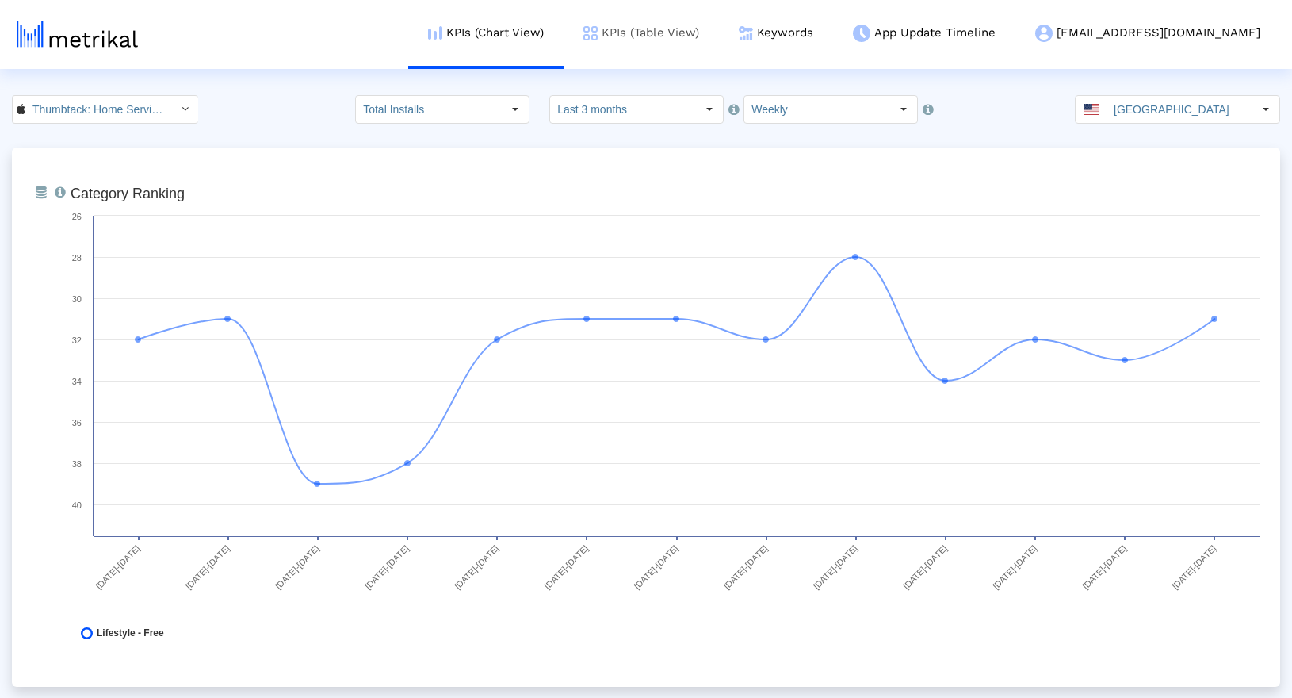
click at [719, 34] on link "KPIs (Table View)" at bounding box center [641, 33] width 155 height 66
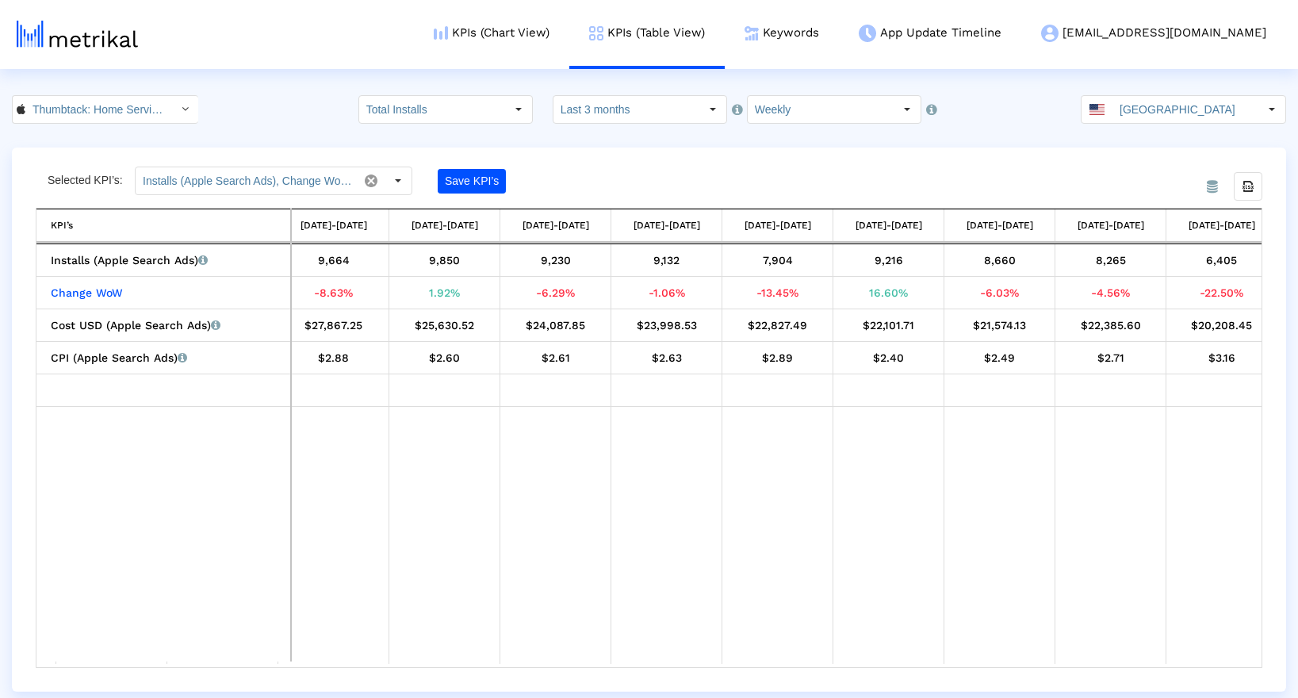
scroll to position [0, 472]
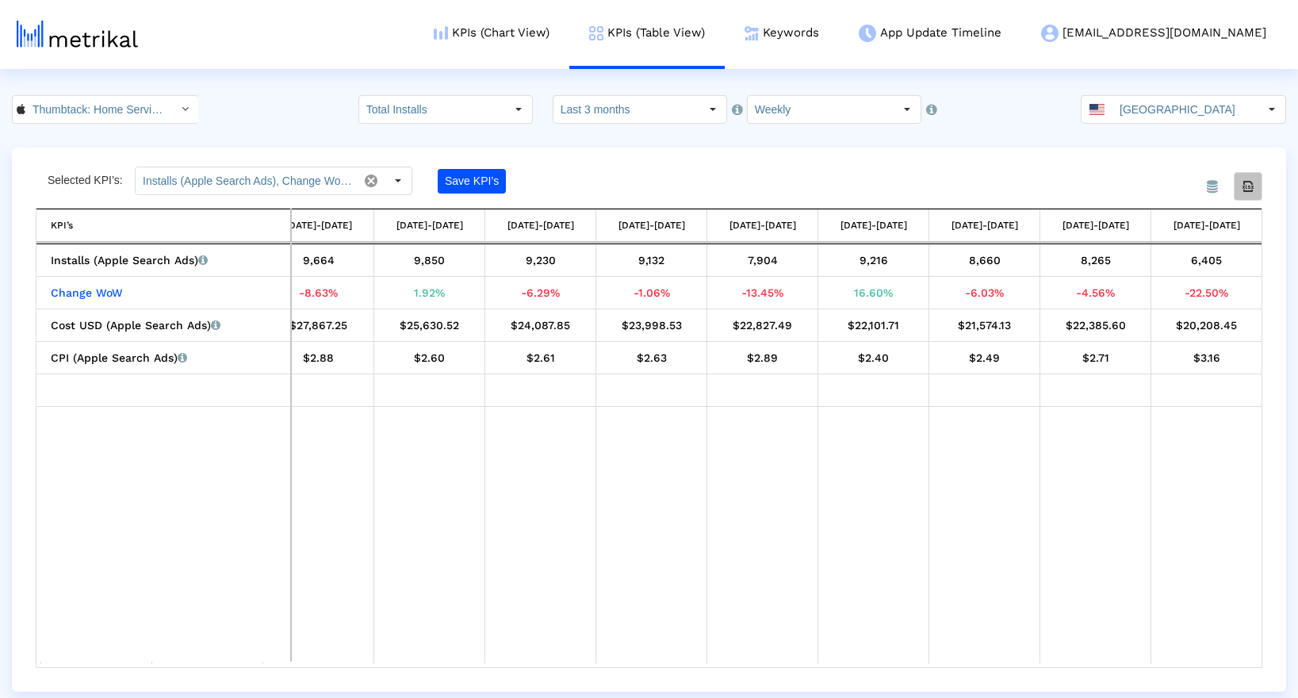
click at [1244, 190] on icon "Export all data" at bounding box center [1248, 186] width 14 height 14
click at [856, 105] on input "Weekly" at bounding box center [821, 109] width 146 height 27
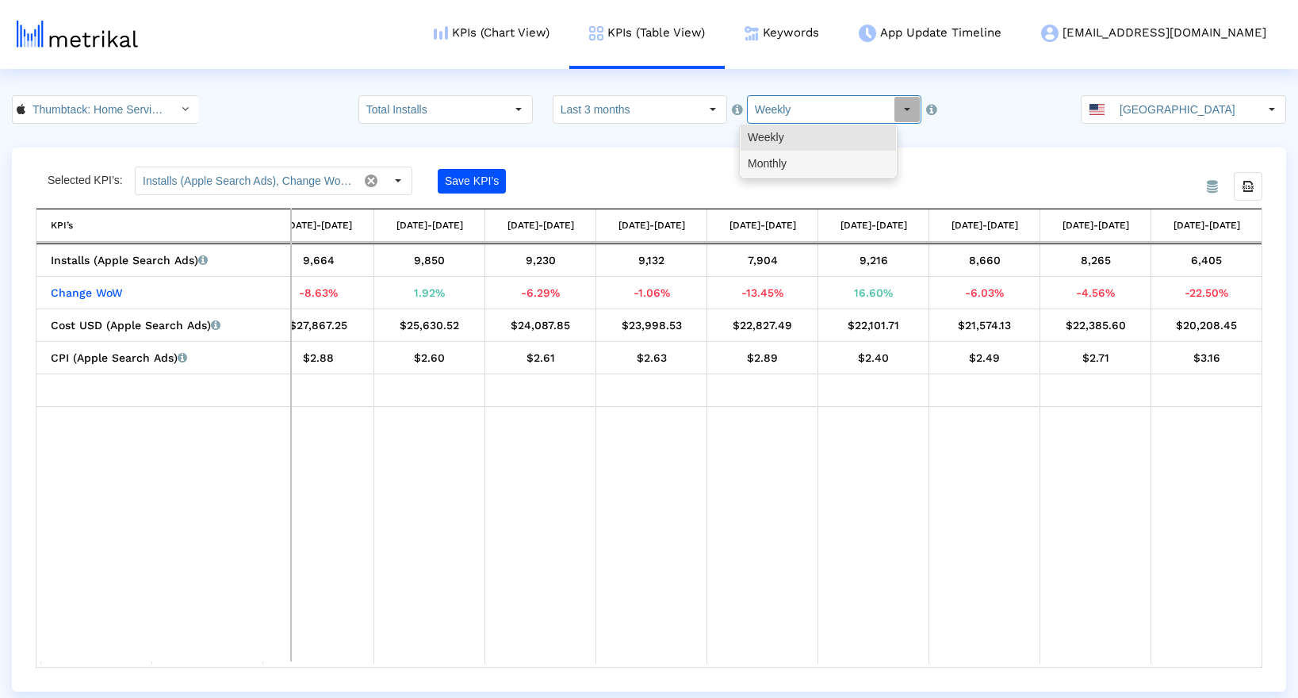
click at [826, 151] on div "Monthly" at bounding box center [818, 164] width 155 height 26
type input "Monthly"
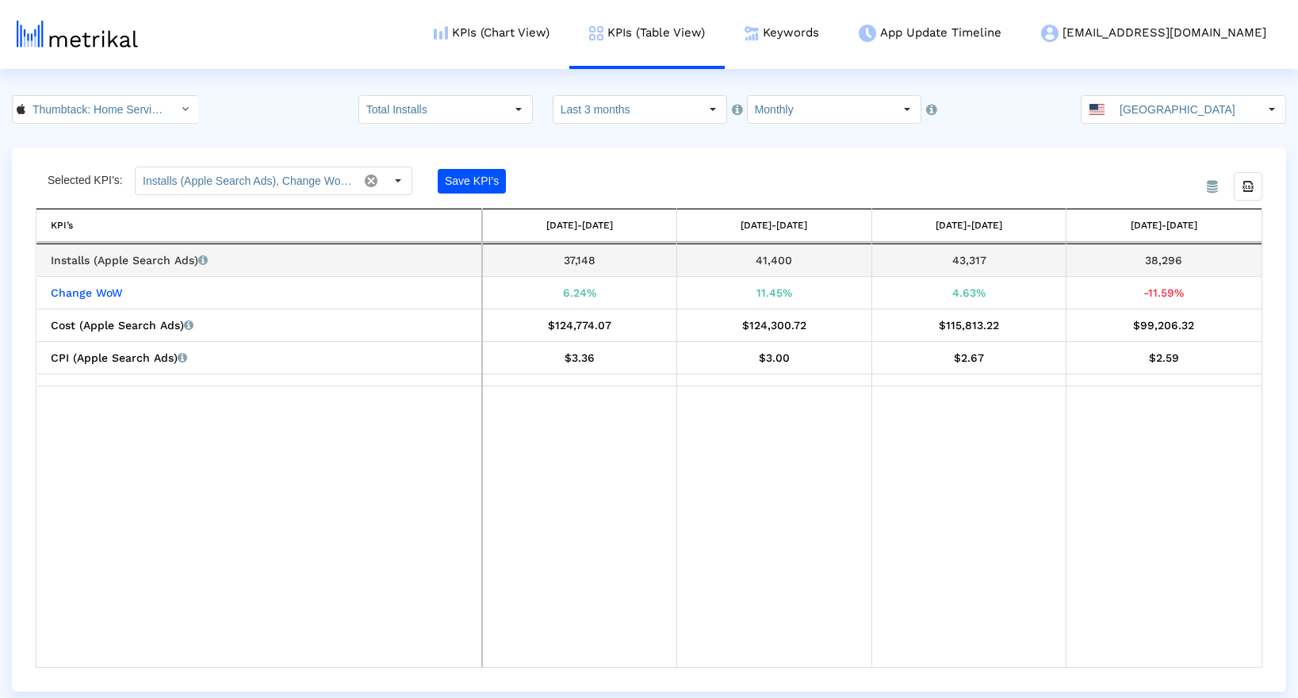
drag, startPoint x: 1142, startPoint y: 258, endPoint x: 1188, endPoint y: 268, distance: 47.0
click at [1188, 268] on div "38,296" at bounding box center [1163, 260] width 183 height 21
copy div "38,296"
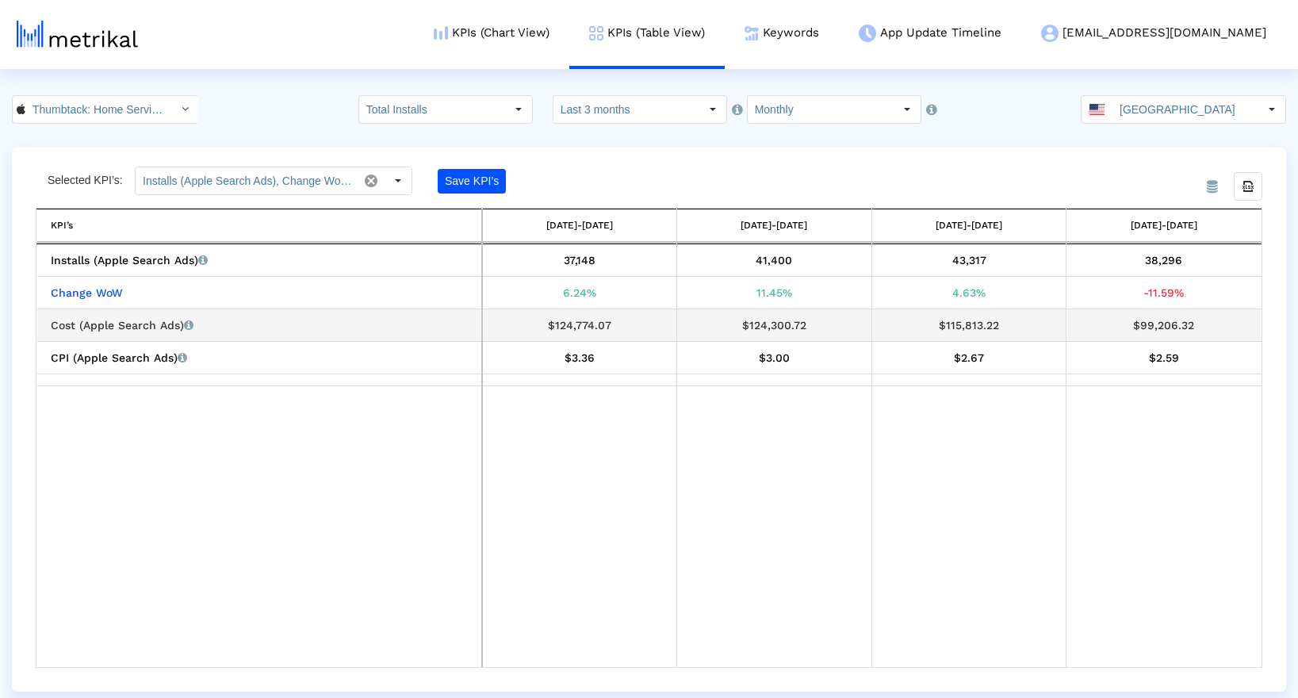
drag, startPoint x: 1139, startPoint y: 324, endPoint x: 1201, endPoint y: 332, distance: 63.1
click at [1201, 332] on div "$99,206.32" at bounding box center [1163, 325] width 183 height 21
click at [1201, 331] on div "$99,206.32" at bounding box center [1163, 325] width 183 height 21
drag, startPoint x: 1202, startPoint y: 326, endPoint x: 1131, endPoint y: 329, distance: 71.4
click at [1131, 329] on div "$99,206.32" at bounding box center [1163, 325] width 183 height 21
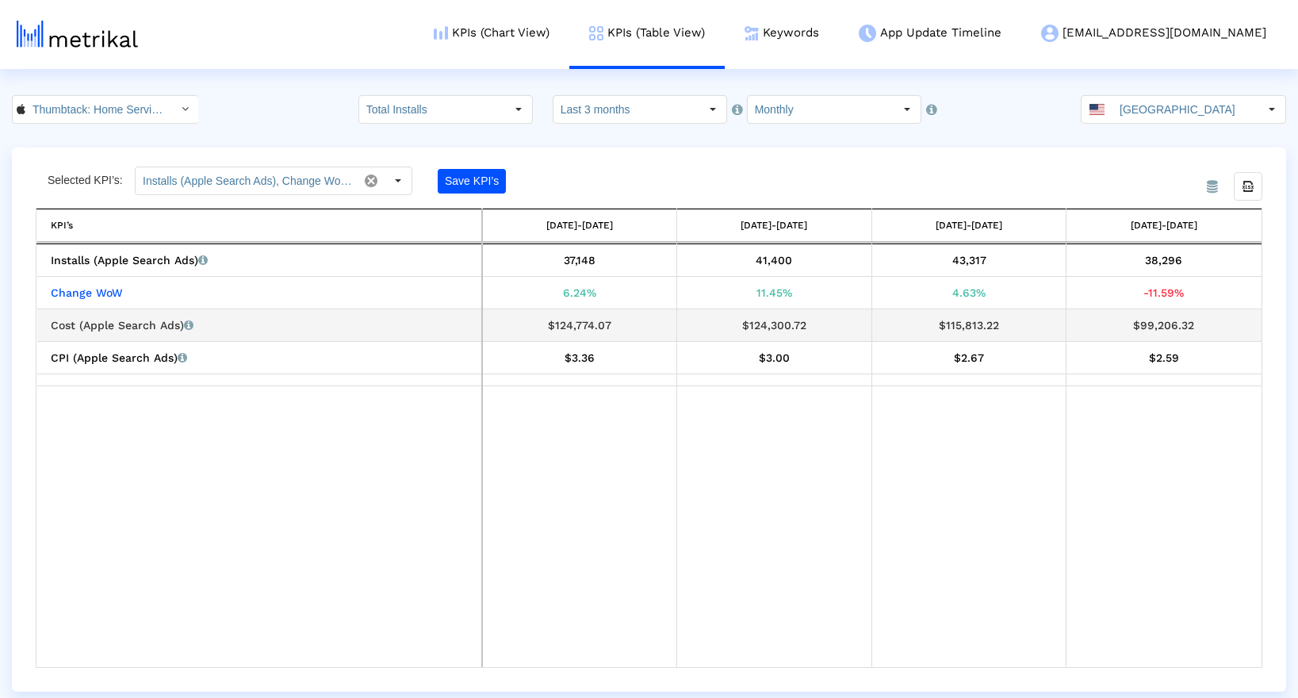
copy div "$99,206.32"
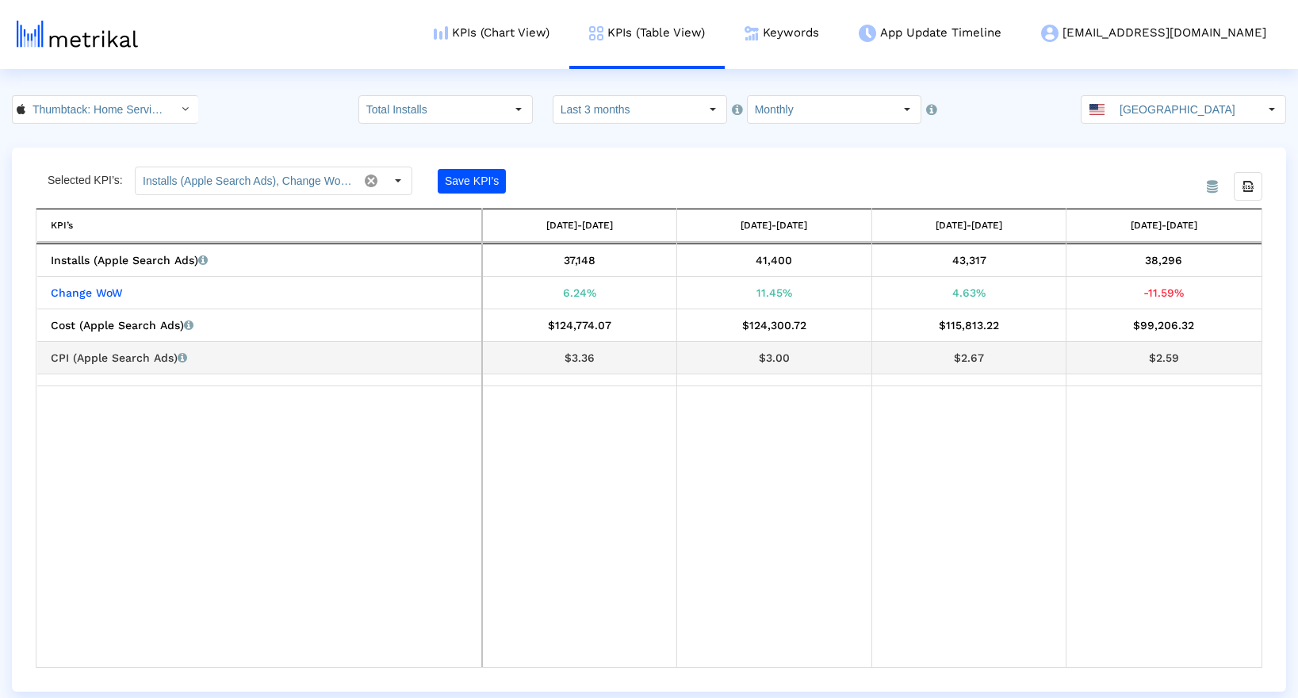
drag, startPoint x: 1182, startPoint y: 353, endPoint x: 1150, endPoint y: 357, distance: 32.8
click at [1150, 357] on div "$2.59" at bounding box center [1163, 357] width 183 height 21
copy div "$2.59"
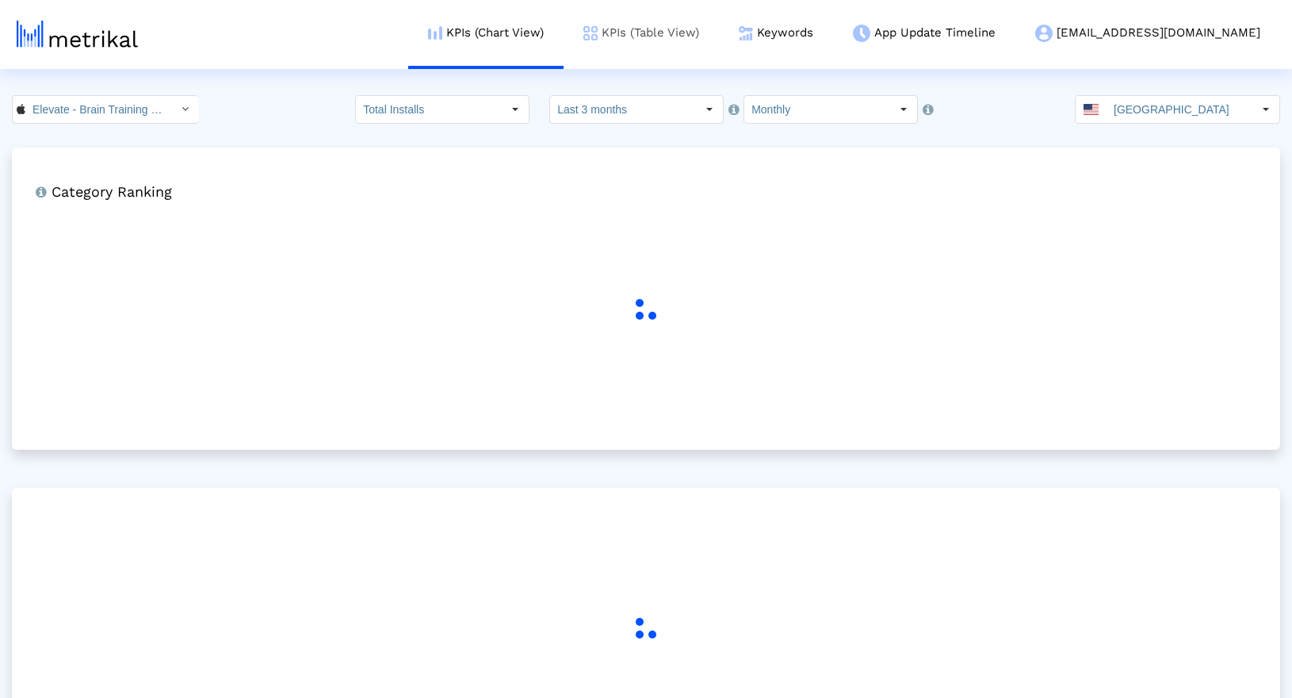
click at [719, 48] on link "KPIs (Table View)" at bounding box center [641, 33] width 155 height 66
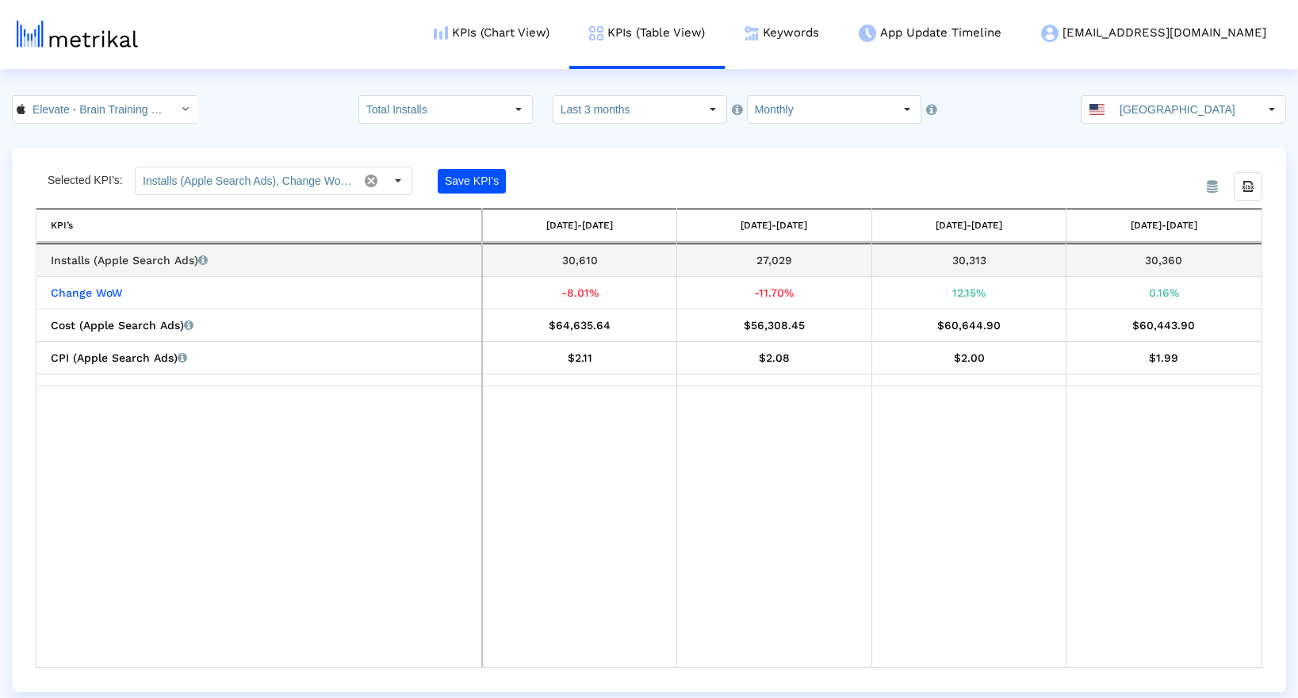
drag, startPoint x: 1136, startPoint y: 263, endPoint x: 1178, endPoint y: 265, distance: 41.3
click at [1178, 265] on div "30,360" at bounding box center [1163, 260] width 183 height 21
copy div "30,360"
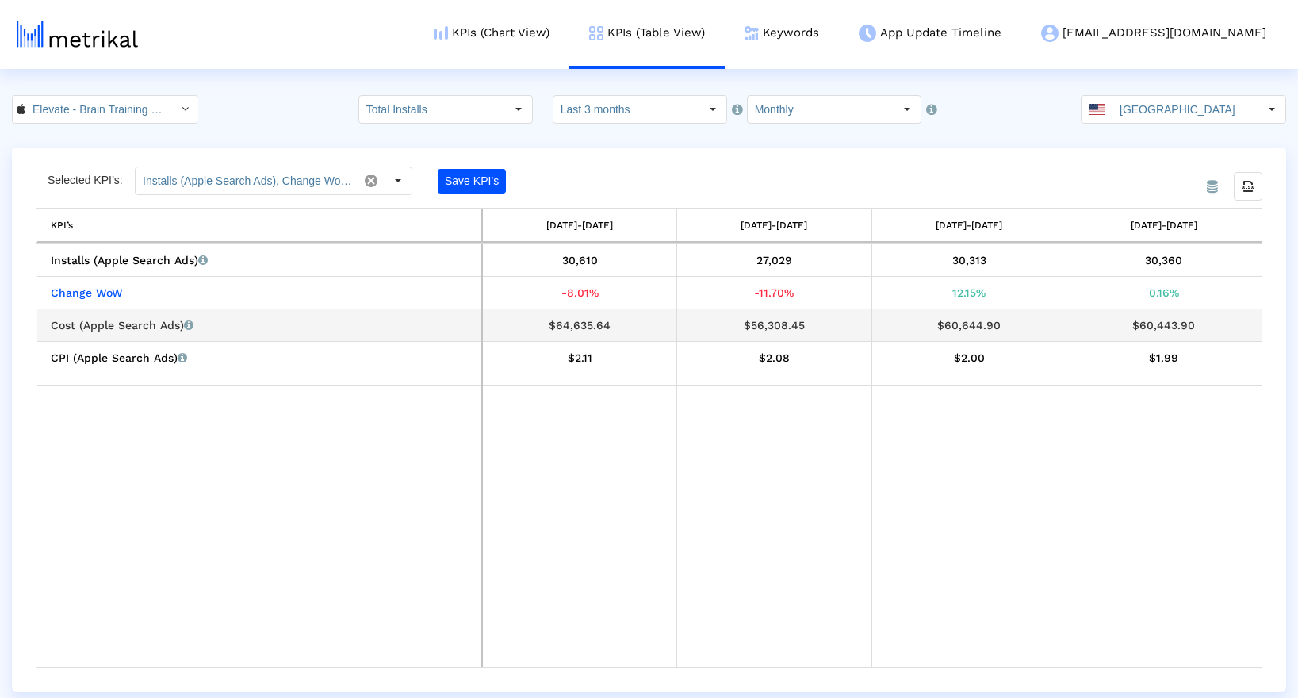
drag, startPoint x: 1194, startPoint y: 326, endPoint x: 1135, endPoint y: 328, distance: 59.5
click at [1135, 328] on div "$60,443.90" at bounding box center [1163, 325] width 183 height 21
copy div "$60,443.90"
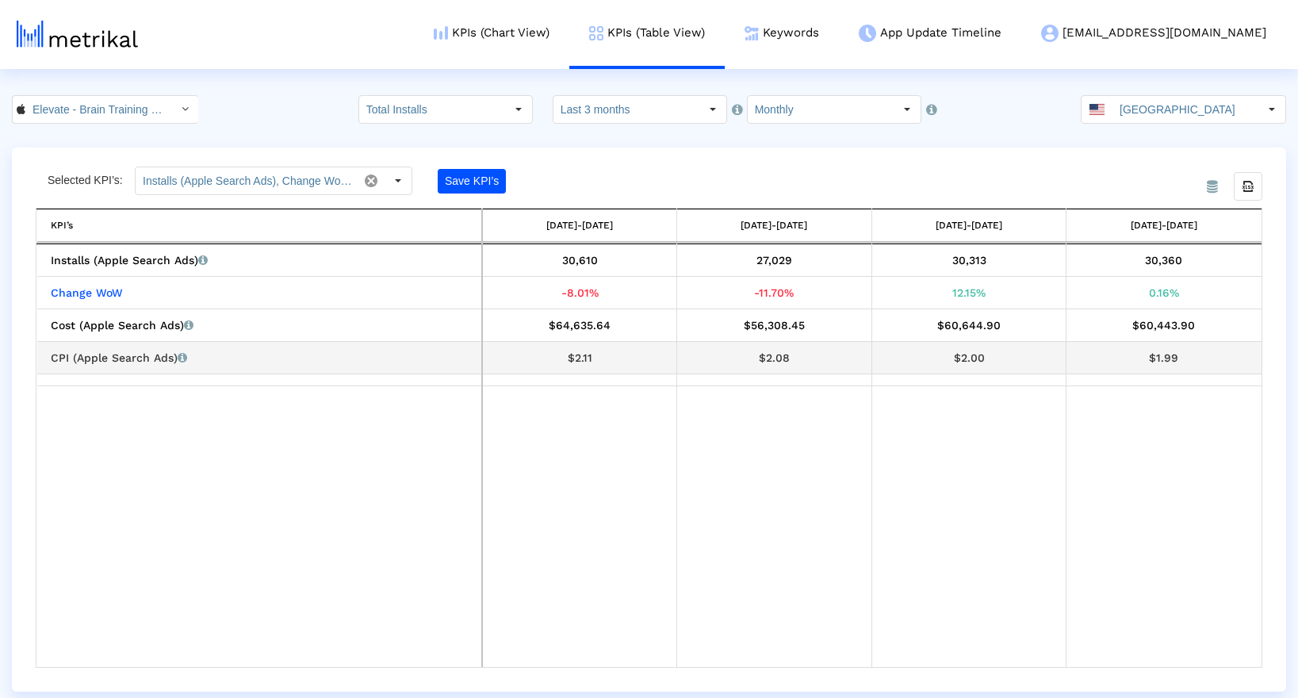
drag, startPoint x: 1185, startPoint y: 355, endPoint x: 1153, endPoint y: 358, distance: 32.6
click at [1153, 358] on div "$1.99" at bounding box center [1163, 357] width 183 height 21
copy div "$1.99"
click at [829, 121] on input "Monthly" at bounding box center [821, 109] width 146 height 27
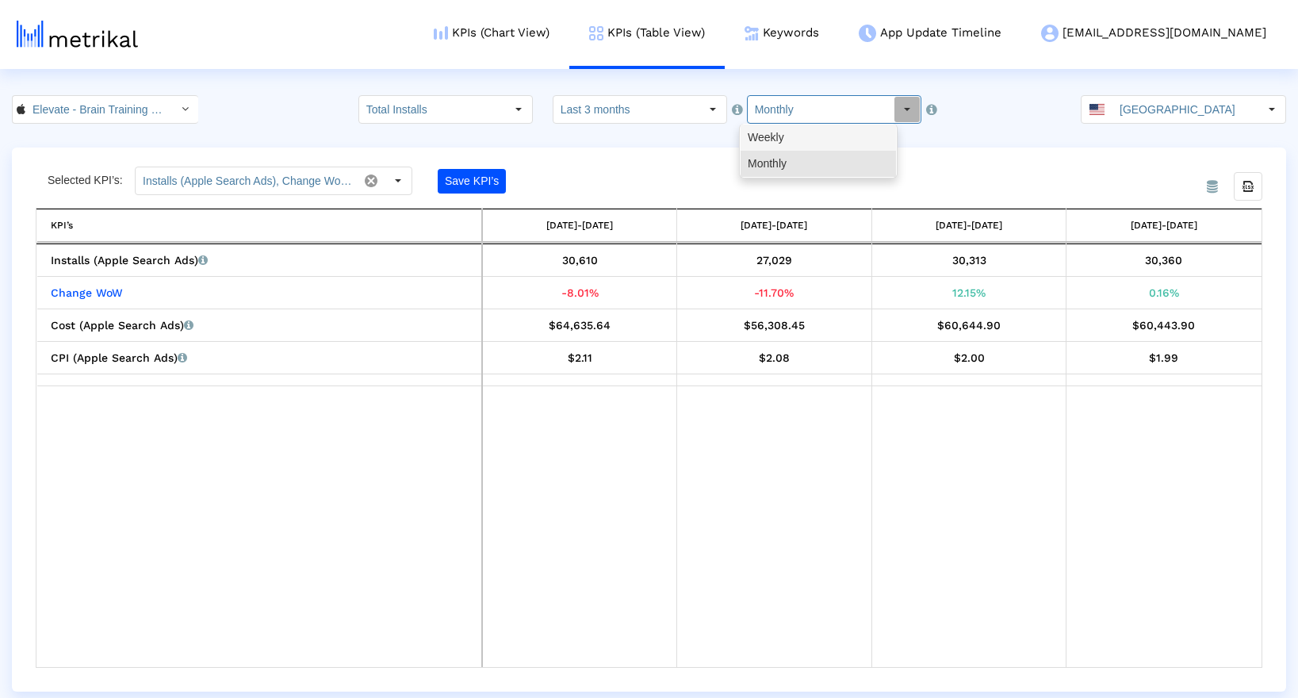
click at [828, 132] on div "Weekly" at bounding box center [818, 137] width 155 height 26
type input "Weekly"
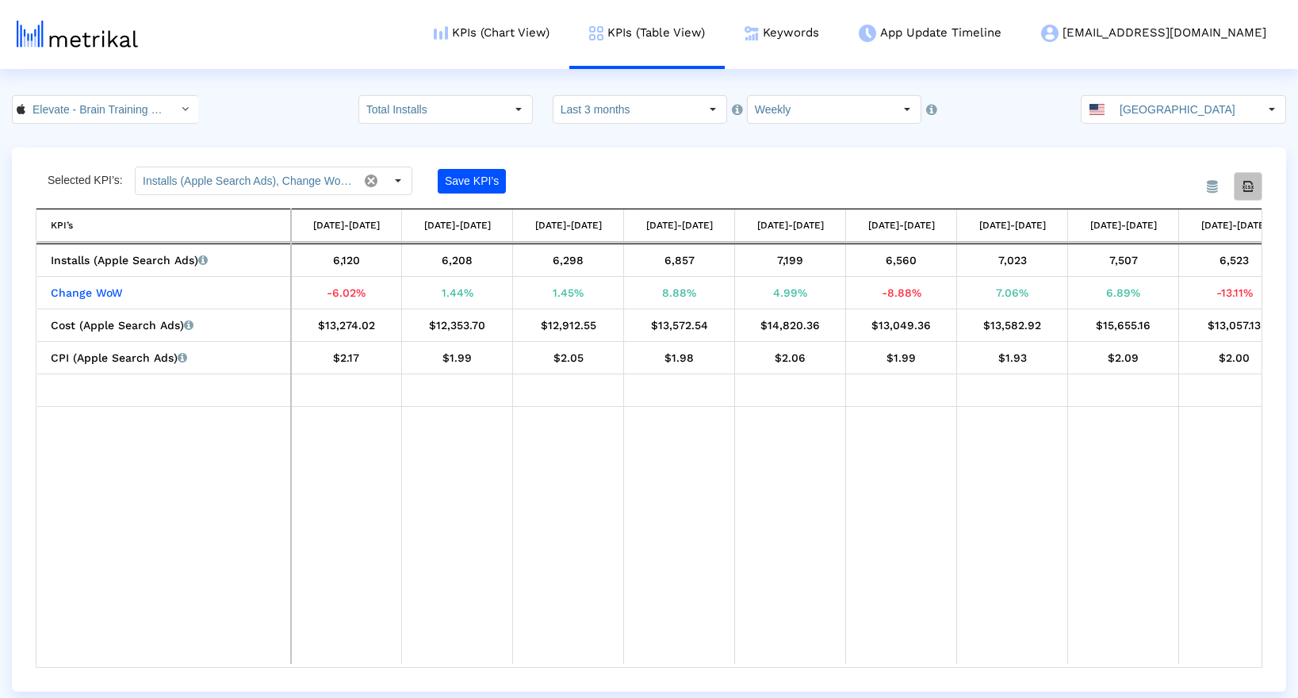
click at [1248, 186] on icon "Export all data" at bounding box center [1248, 186] width 14 height 14
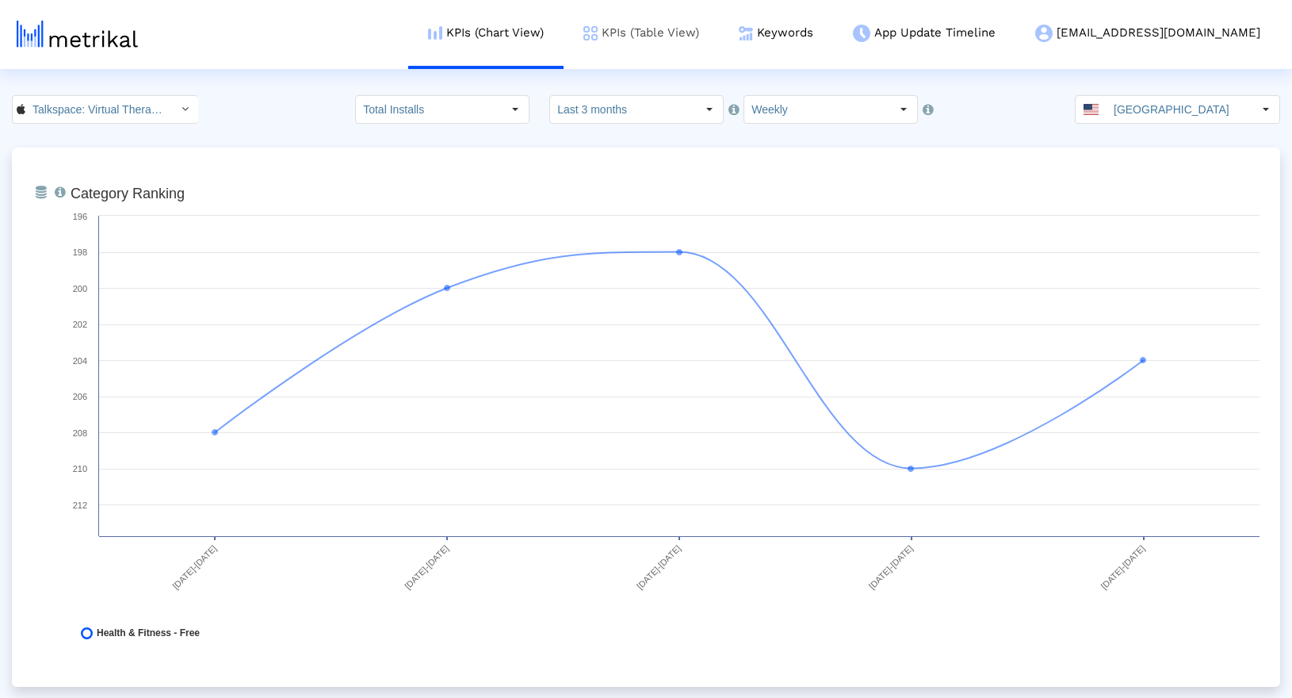
click at [696, 48] on link "KPIs (Table View)" at bounding box center [641, 33] width 155 height 66
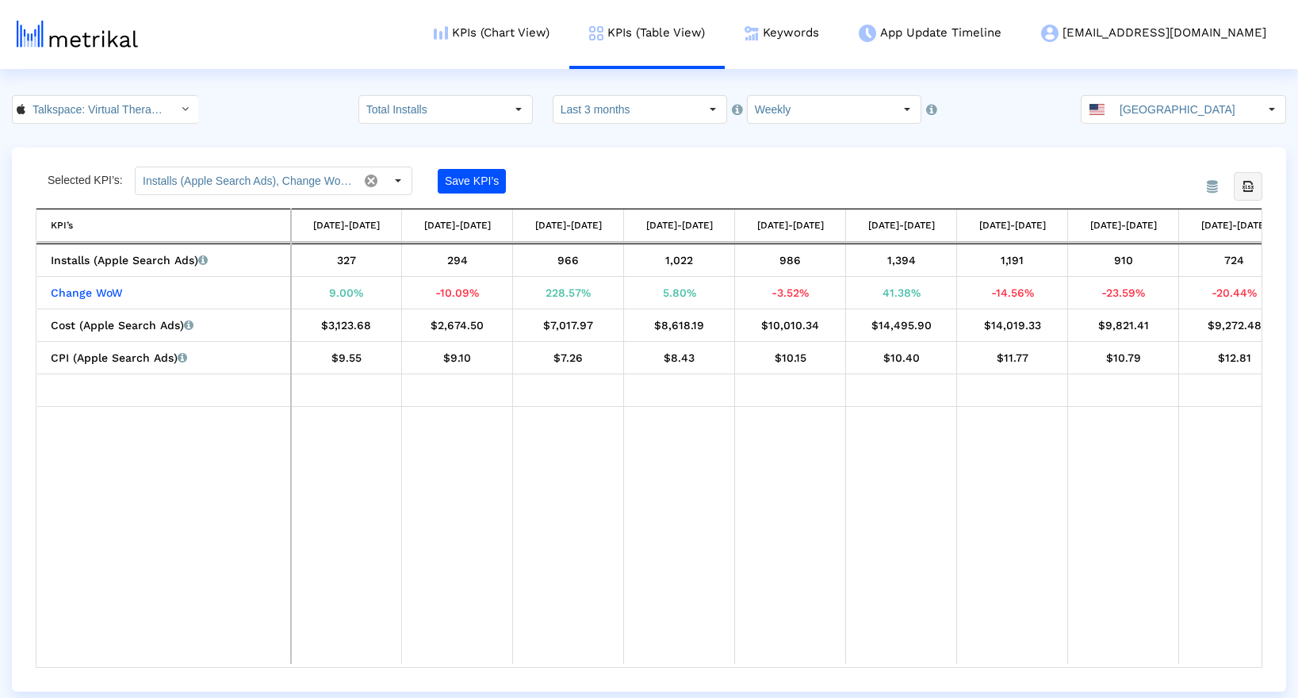
click at [1243, 197] on div "Export all data" at bounding box center [1248, 186] width 27 height 27
click at [769, 98] on input "Weekly" at bounding box center [821, 109] width 146 height 27
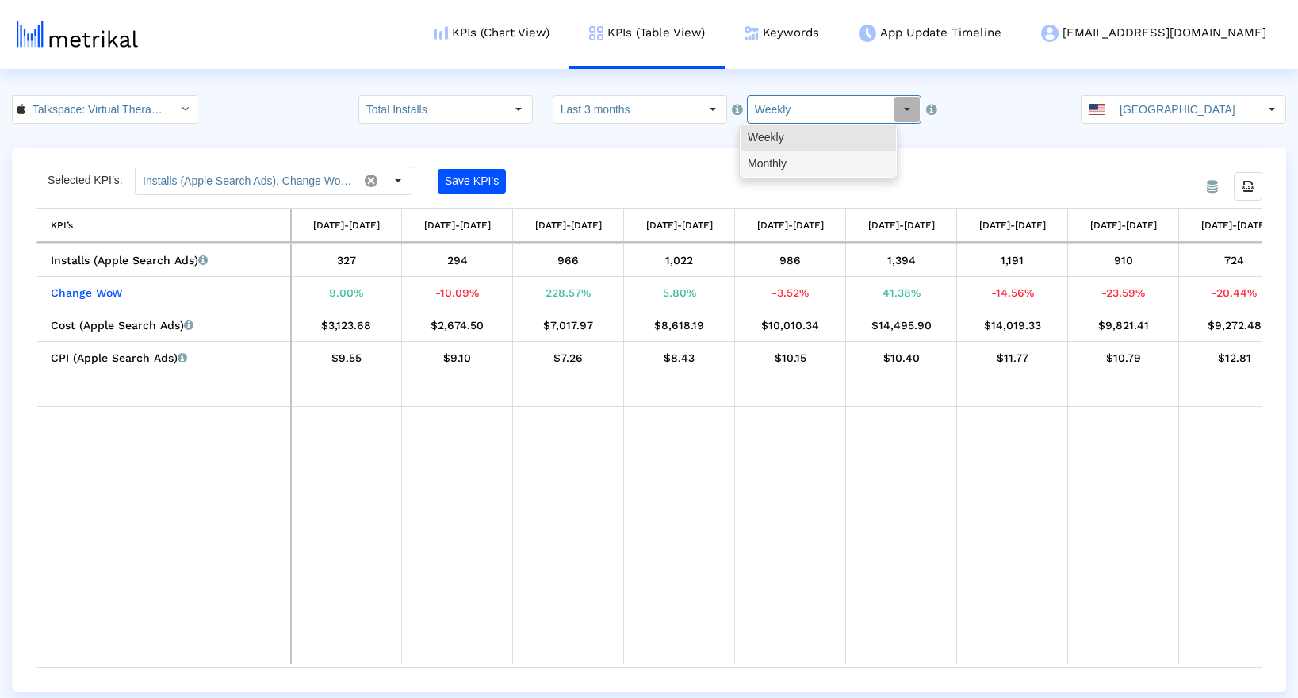
click at [786, 164] on div "Monthly" at bounding box center [818, 164] width 155 height 26
type input "Monthly"
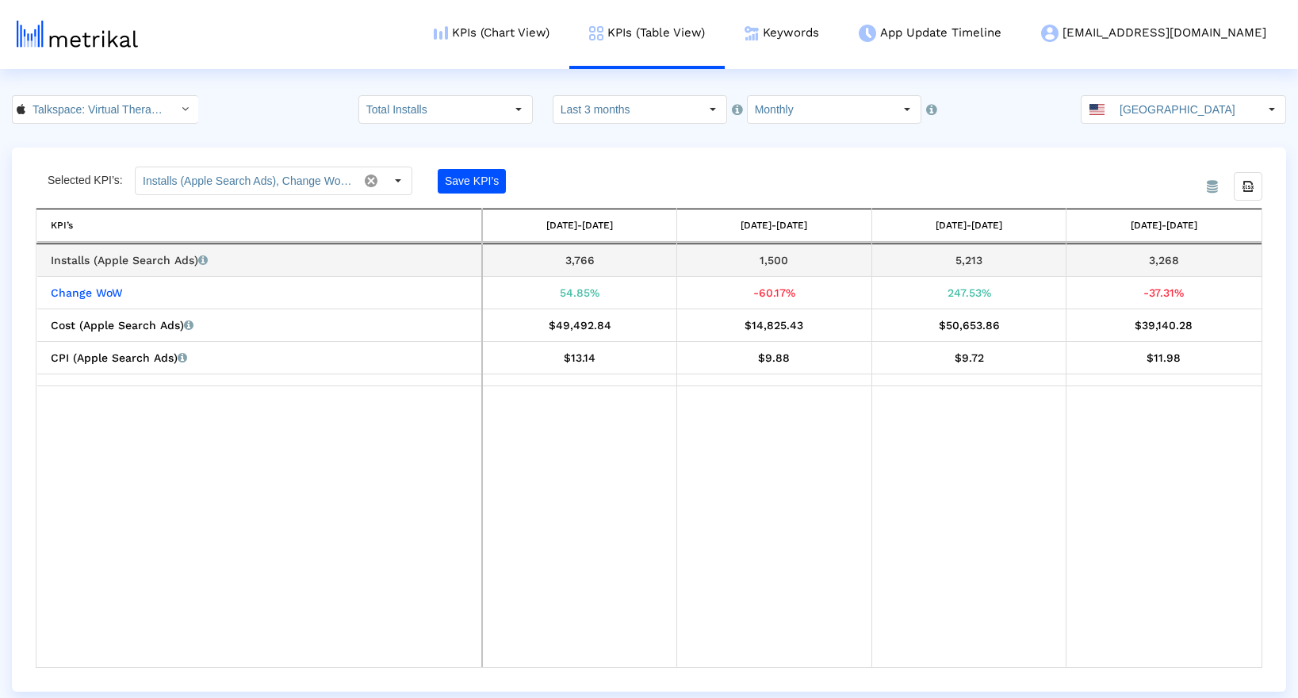
drag, startPoint x: 1153, startPoint y: 256, endPoint x: 1177, endPoint y: 265, distance: 25.3
click at [1177, 265] on div "3,268" at bounding box center [1163, 260] width 183 height 21
click at [1178, 264] on div "3,268" at bounding box center [1163, 260] width 183 height 21
click at [1180, 262] on div "3,268" at bounding box center [1163, 260] width 183 height 21
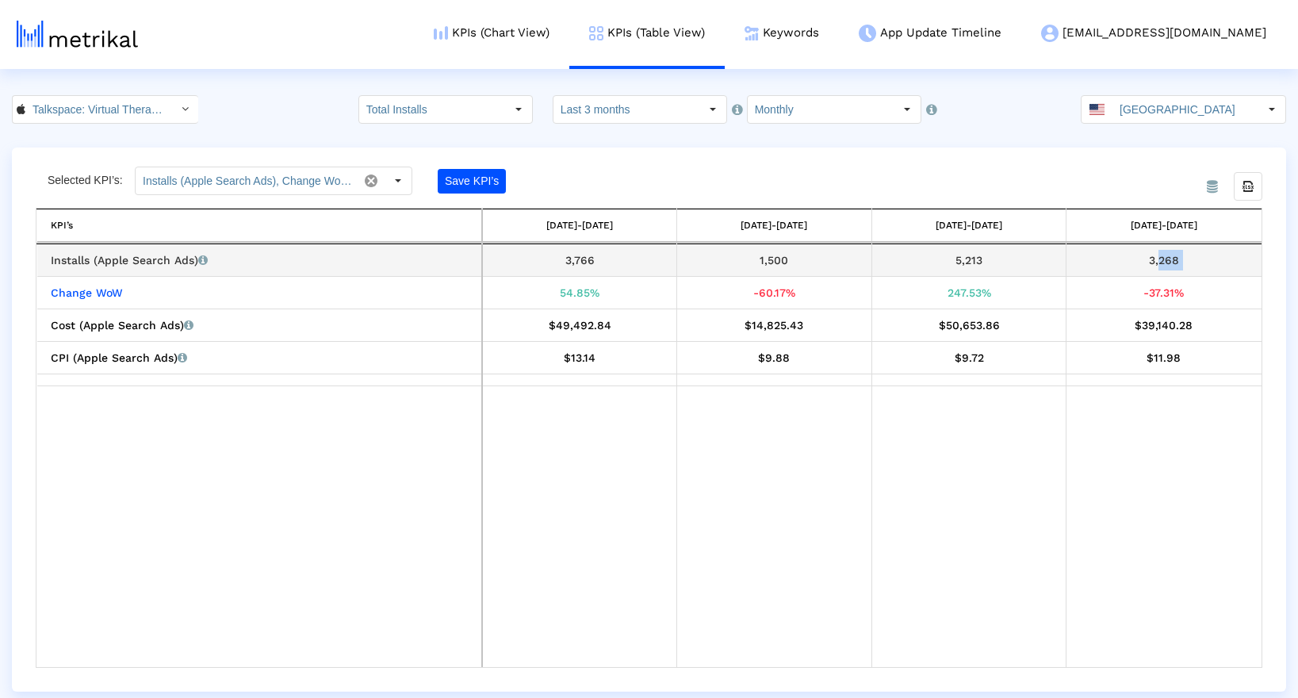
drag, startPoint x: 1180, startPoint y: 261, endPoint x: 1157, endPoint y: 262, distance: 23.0
click at [1157, 262] on div "3,268" at bounding box center [1163, 260] width 183 height 21
drag, startPoint x: 1152, startPoint y: 260, endPoint x: 1181, endPoint y: 262, distance: 29.4
click at [1181, 262] on div "3,268" at bounding box center [1163, 260] width 183 height 21
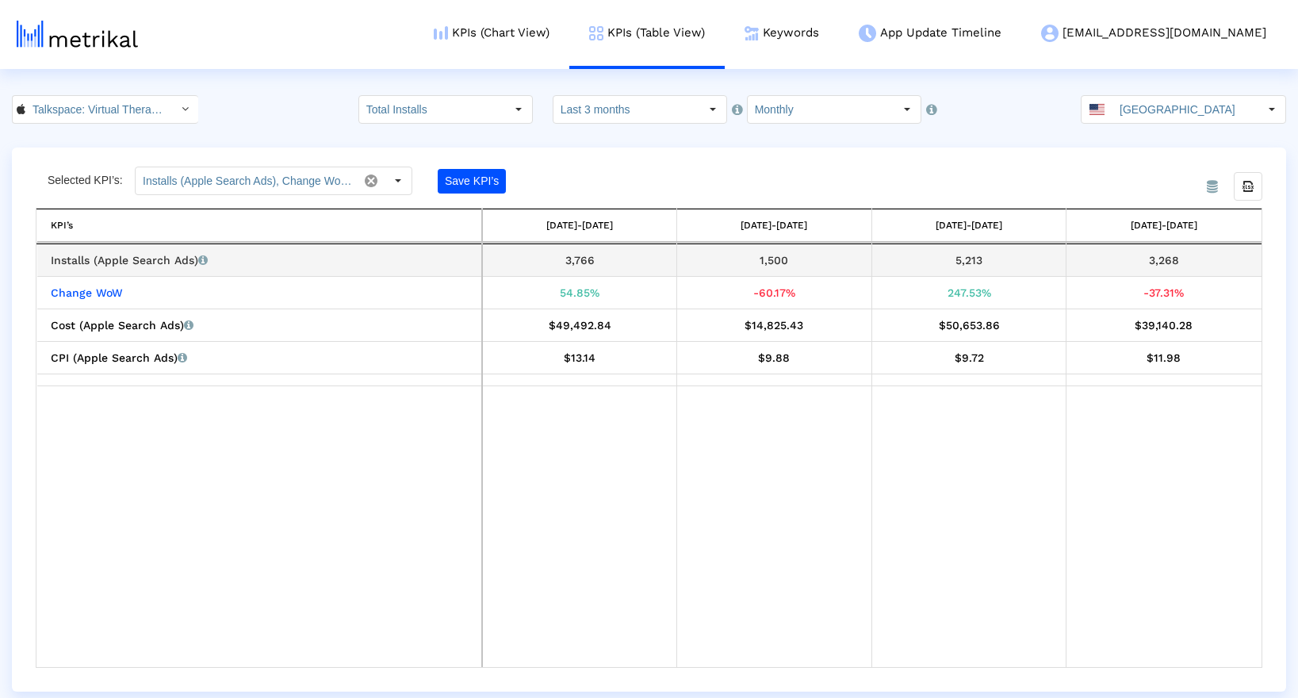
copy div "3,268"
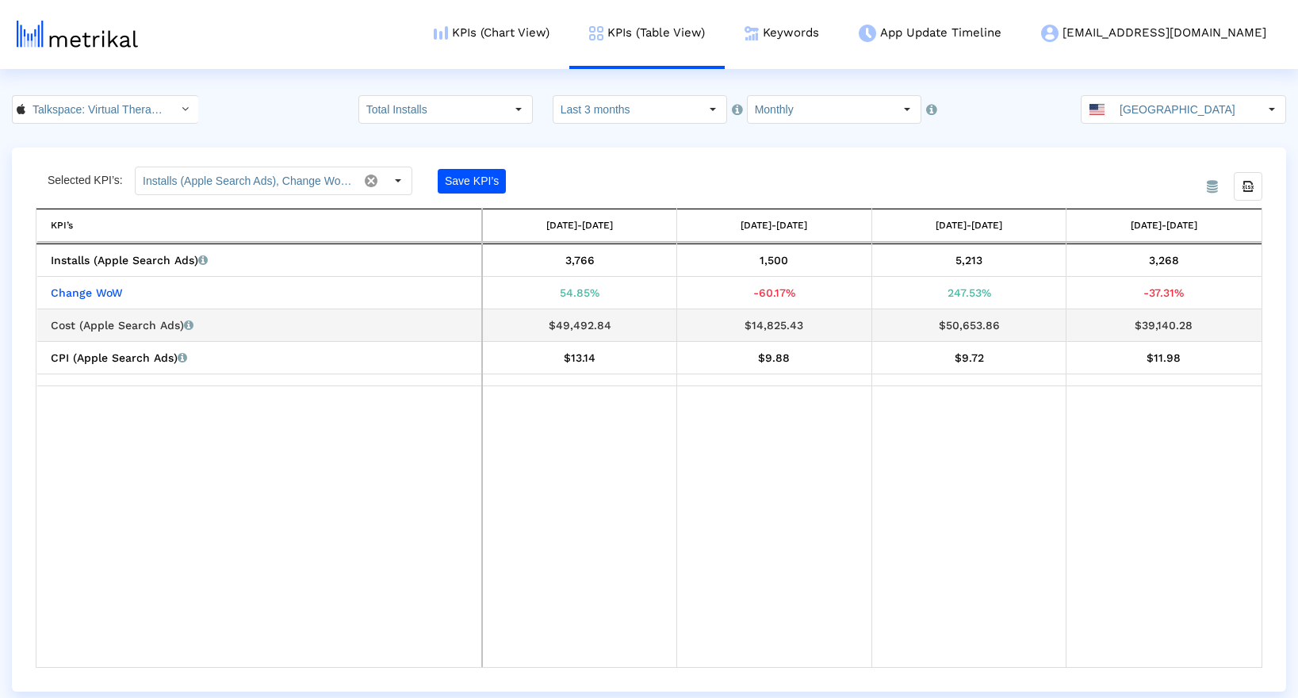
drag, startPoint x: 1166, startPoint y: 329, endPoint x: 1136, endPoint y: 326, distance: 30.3
click at [1136, 326] on div "$39,140.28" at bounding box center [1163, 325] width 183 height 21
copy div "$39,140.28"
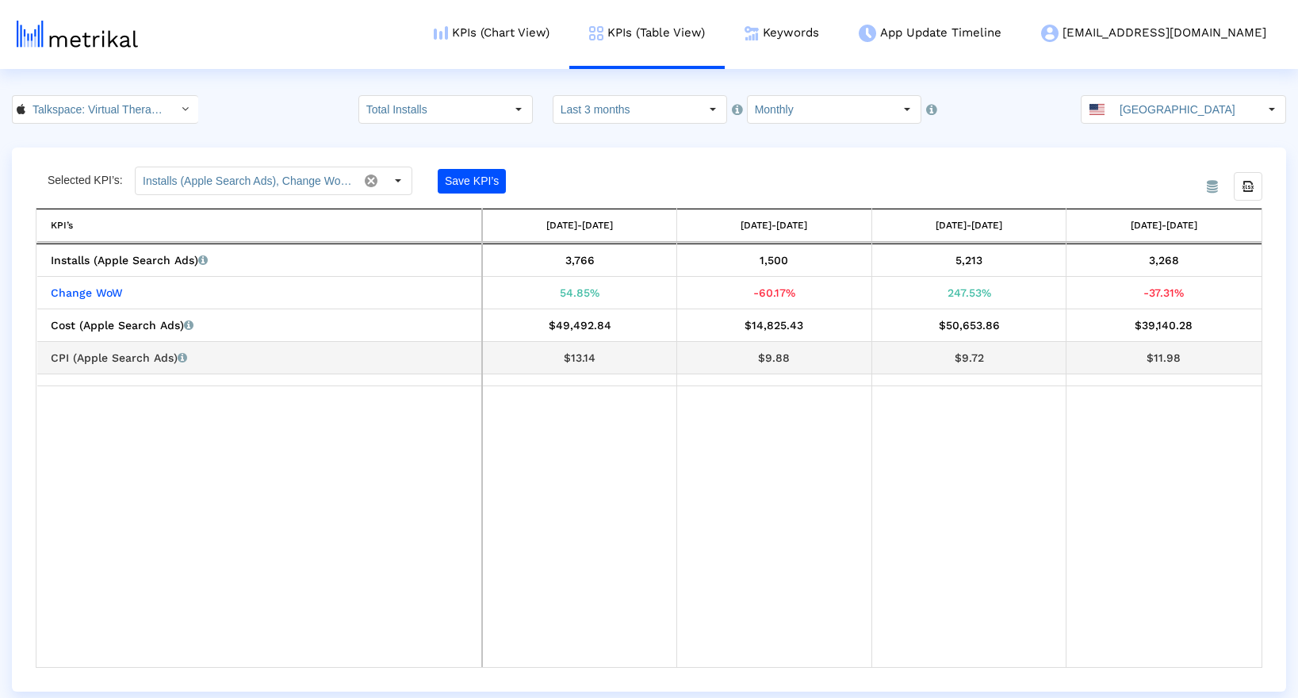
drag, startPoint x: 1183, startPoint y: 357, endPoint x: 1146, endPoint y: 359, distance: 37.3
click at [1146, 359] on div "$11.98" at bounding box center [1163, 357] width 183 height 21
copy div "$11.98"
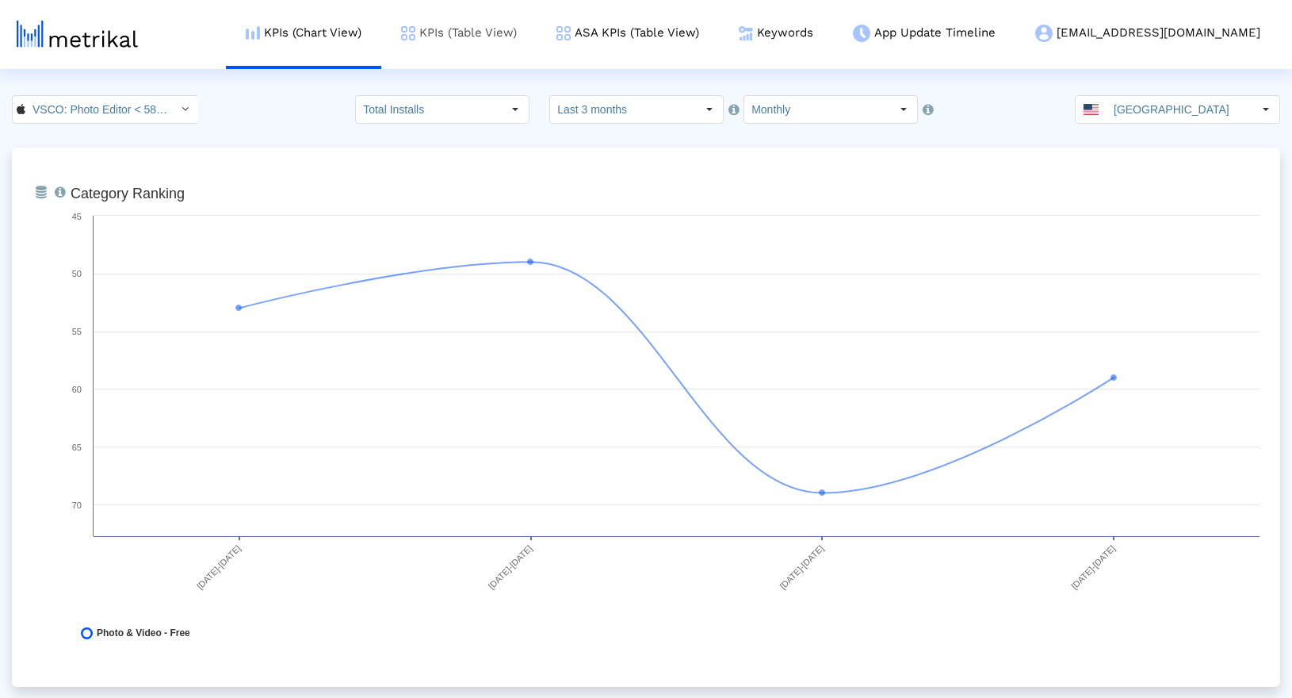
click at [537, 36] on link "KPIs (Table View)" at bounding box center [458, 33] width 155 height 66
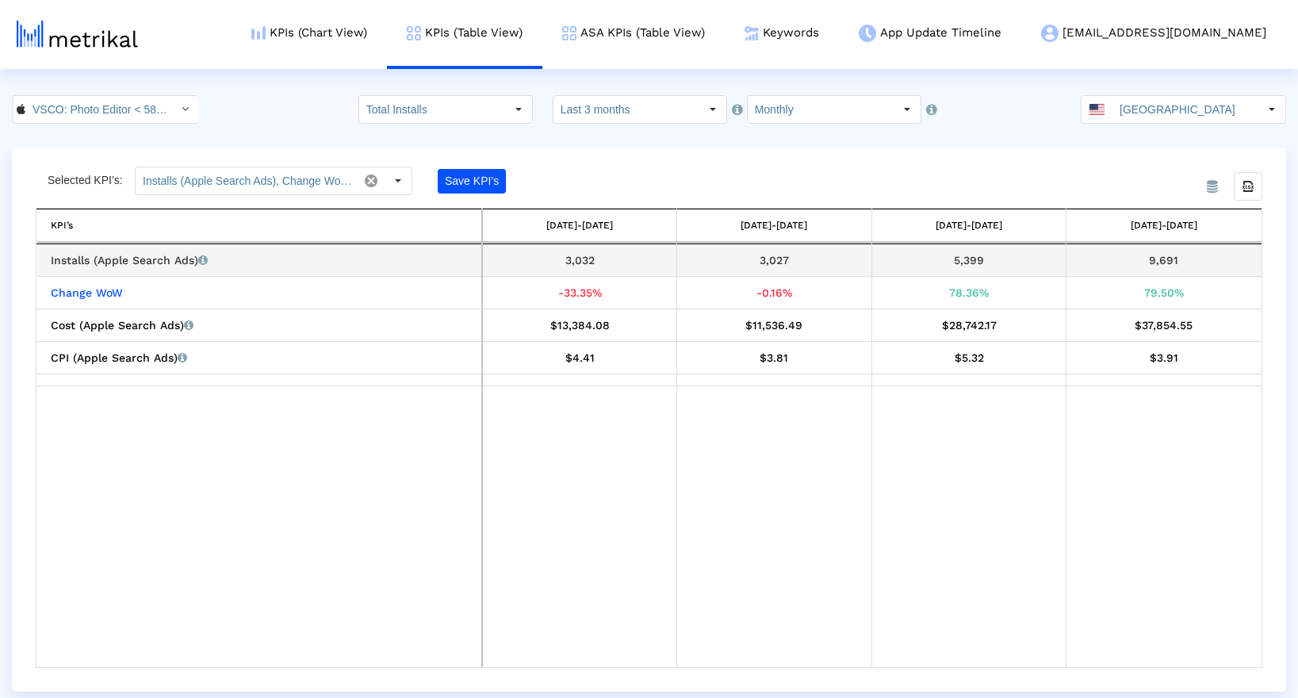
drag, startPoint x: 1147, startPoint y: 262, endPoint x: 1178, endPoint y: 266, distance: 31.2
click at [1178, 266] on div "9,691" at bounding box center [1163, 260] width 183 height 21
copy div "9,691"
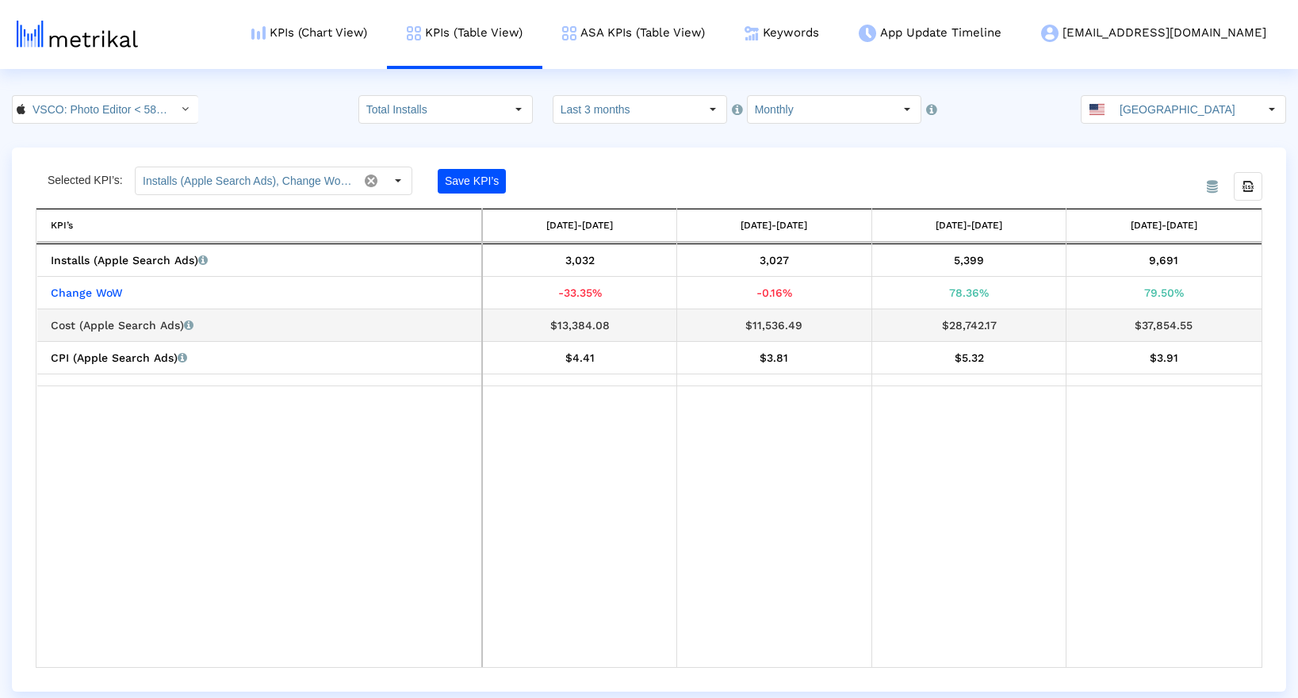
drag, startPoint x: 1138, startPoint y: 325, endPoint x: 1216, endPoint y: 335, distance: 78.3
click at [1216, 335] on td "$37,854.55" at bounding box center [1163, 325] width 195 height 33
copy div "$37,854.55"
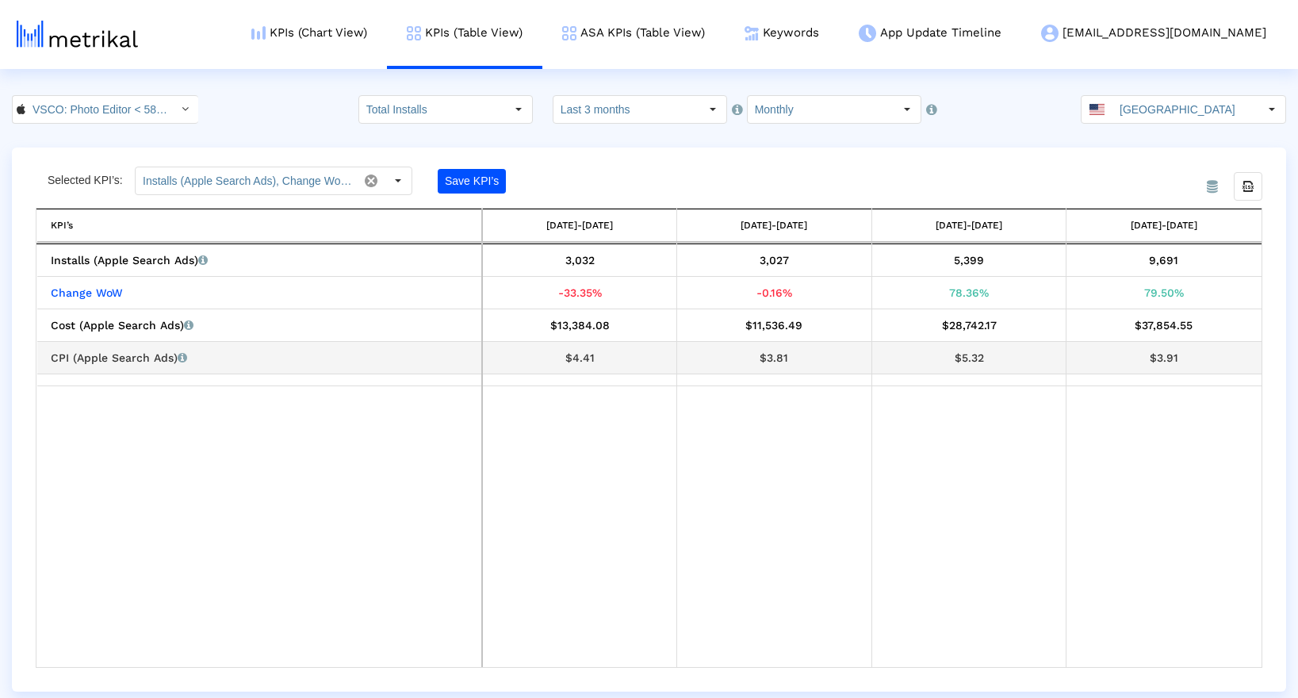
drag, startPoint x: 1176, startPoint y: 357, endPoint x: 1152, endPoint y: 361, distance: 24.1
click at [1152, 361] on div "$3.91" at bounding box center [1163, 357] width 183 height 21
copy div "$3.91"
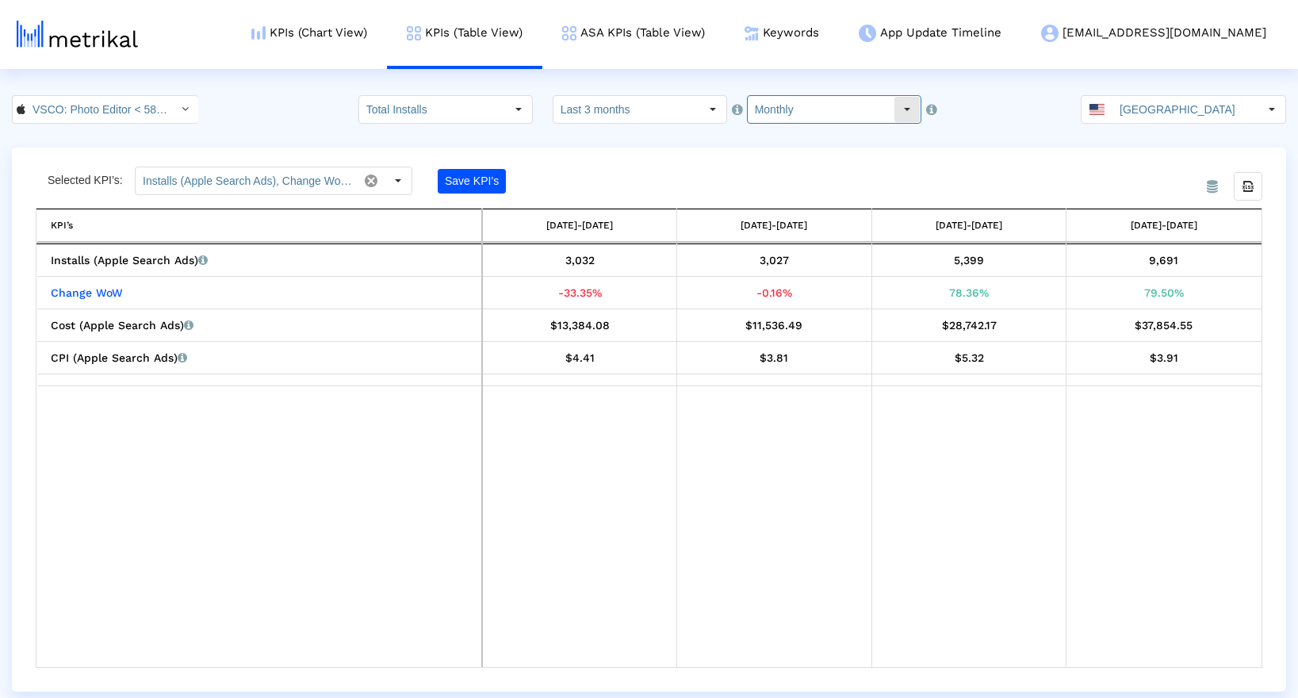
click at [865, 115] on input "Monthly" at bounding box center [821, 109] width 146 height 27
click at [847, 136] on div "Weekly" at bounding box center [818, 137] width 155 height 26
type input "Weekly"
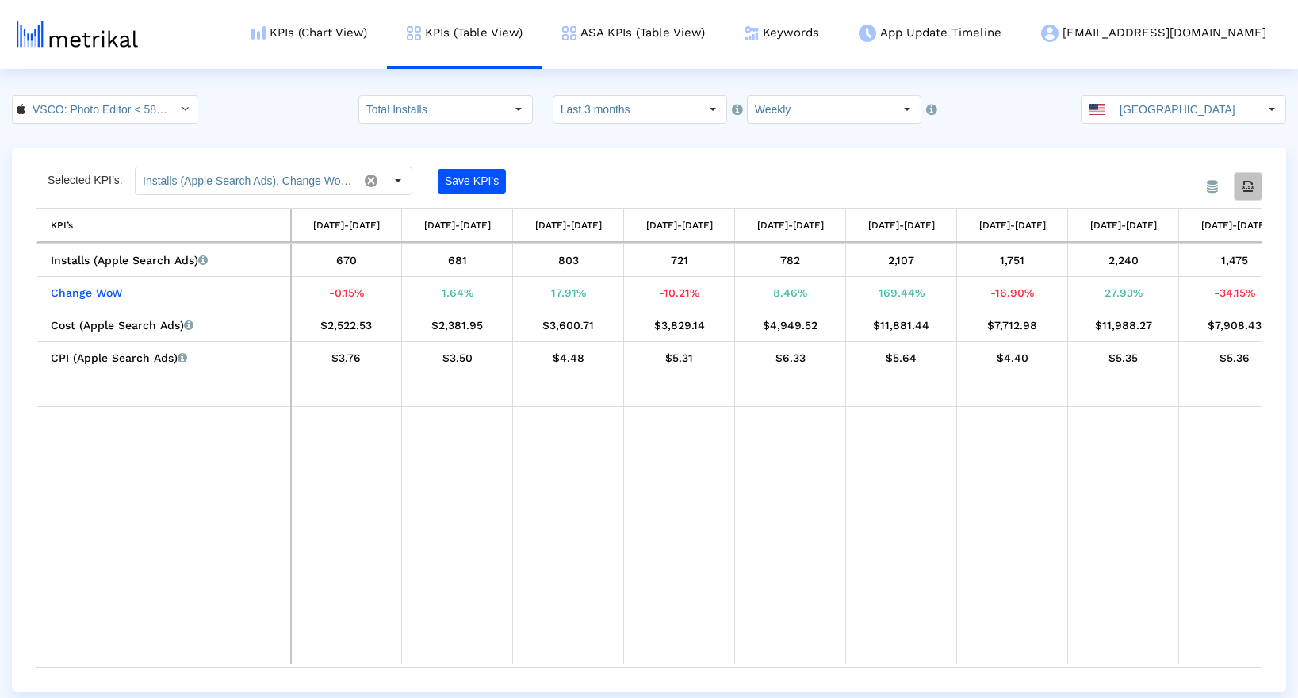
click at [1246, 182] on icon "Export all data" at bounding box center [1248, 186] width 14 height 14
